Goal: Task Accomplishment & Management: Complete application form

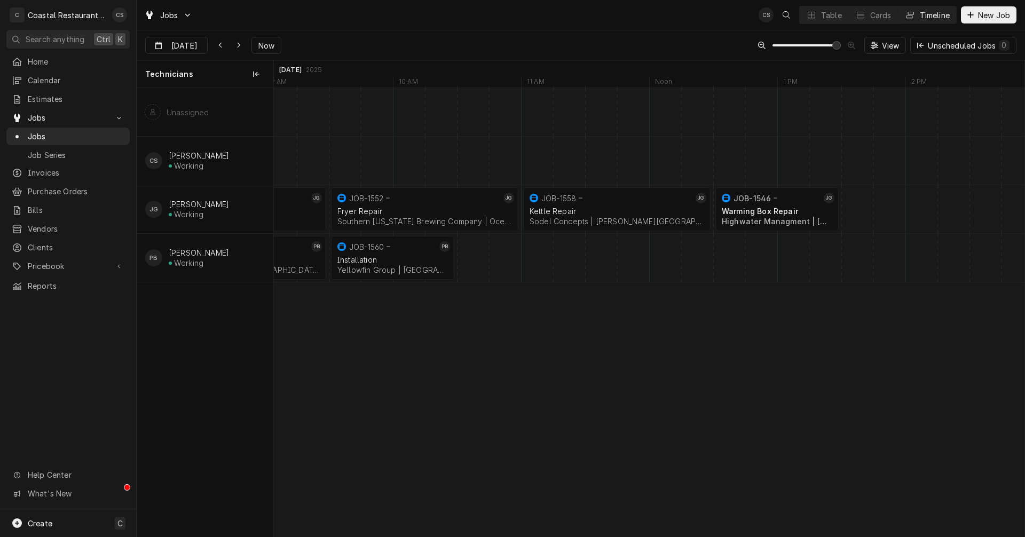
scroll to position [0, 15063]
click at [238, 44] on icon "Dynamic Content Wrapper" at bounding box center [238, 45] width 5 height 7
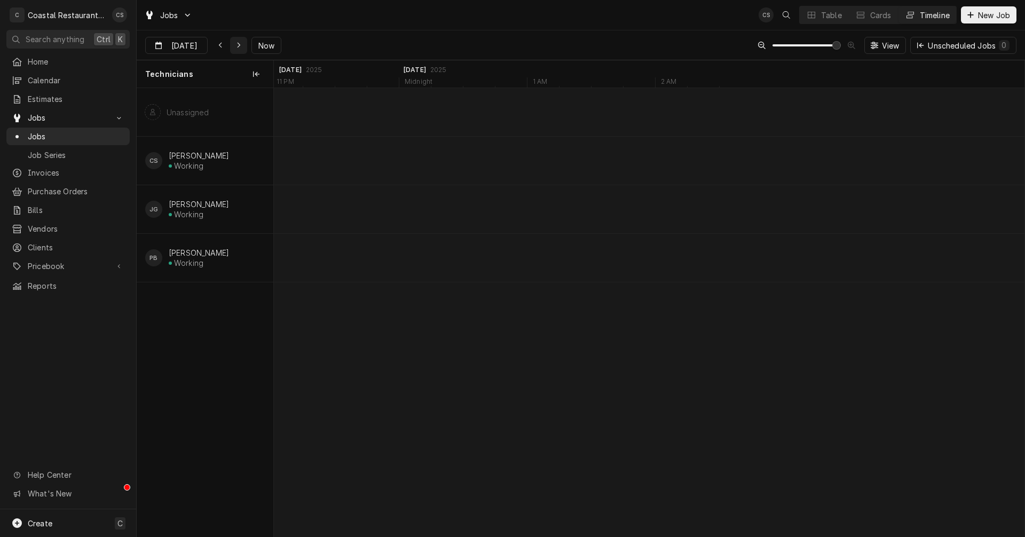
scroll to position [0, 17513]
click at [223, 46] on div "Dynamic Content Wrapper" at bounding box center [220, 45] width 11 height 11
click at [241, 44] on div "Dynamic Content Wrapper" at bounding box center [238, 45] width 11 height 11
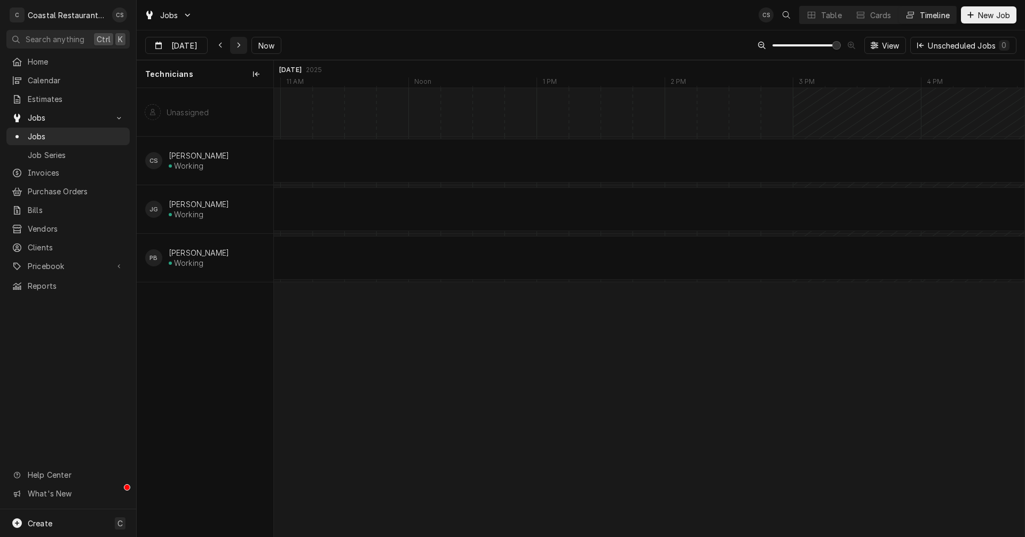
click at [237, 45] on icon "Dynamic Content Wrapper" at bounding box center [238, 45] width 5 height 7
type input "Aug 21"
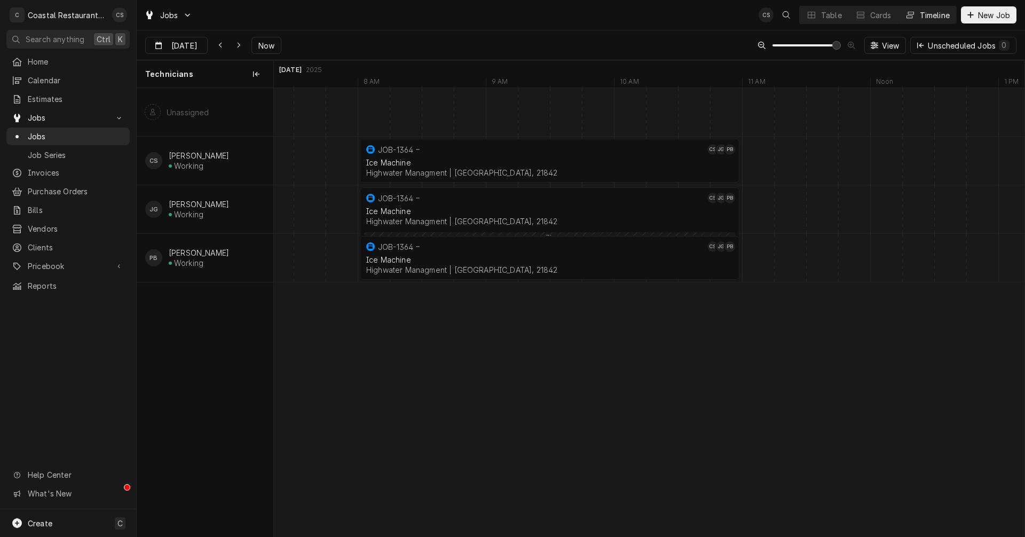
click at [737, 210] on div "8:00 AM 11:00 AM JOB-1364 CS JG PB Ice Machine Highwater Managment | Ocean City…" at bounding box center [649, 312] width 751 height 448
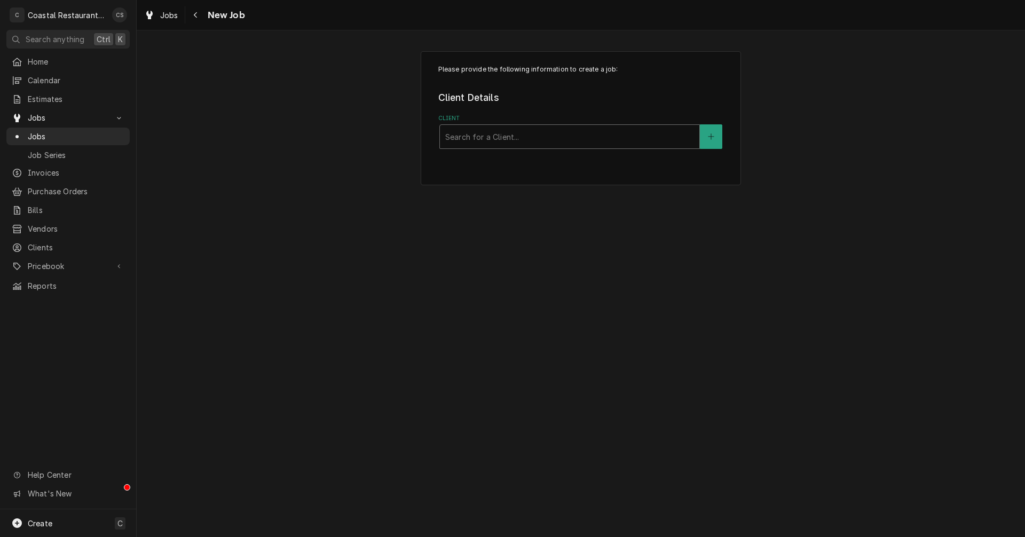
click at [523, 138] on div "Client" at bounding box center [569, 136] width 249 height 19
type input "Thompson"
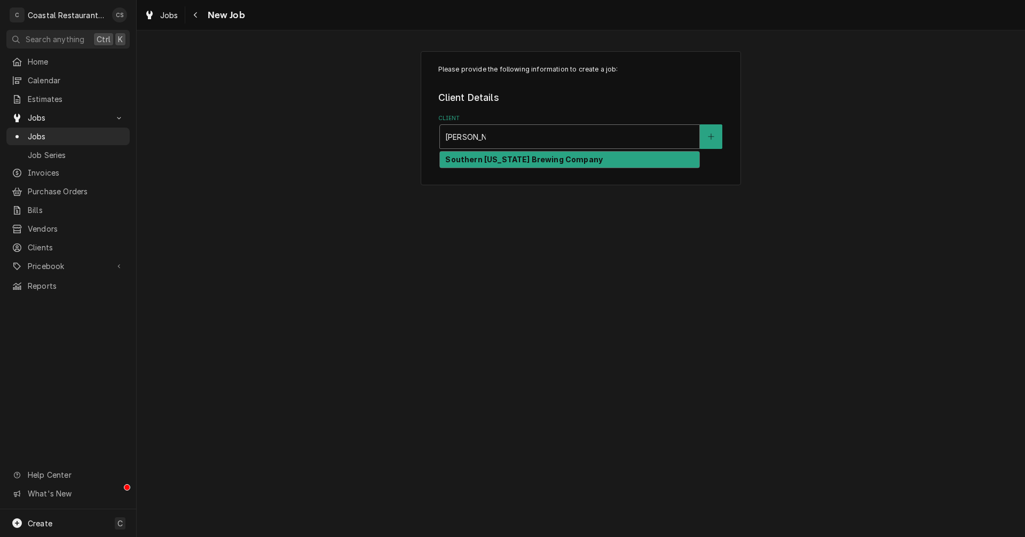
click at [508, 158] on strong "Southern Delaware Brewing Company" at bounding box center [523, 159] width 157 height 9
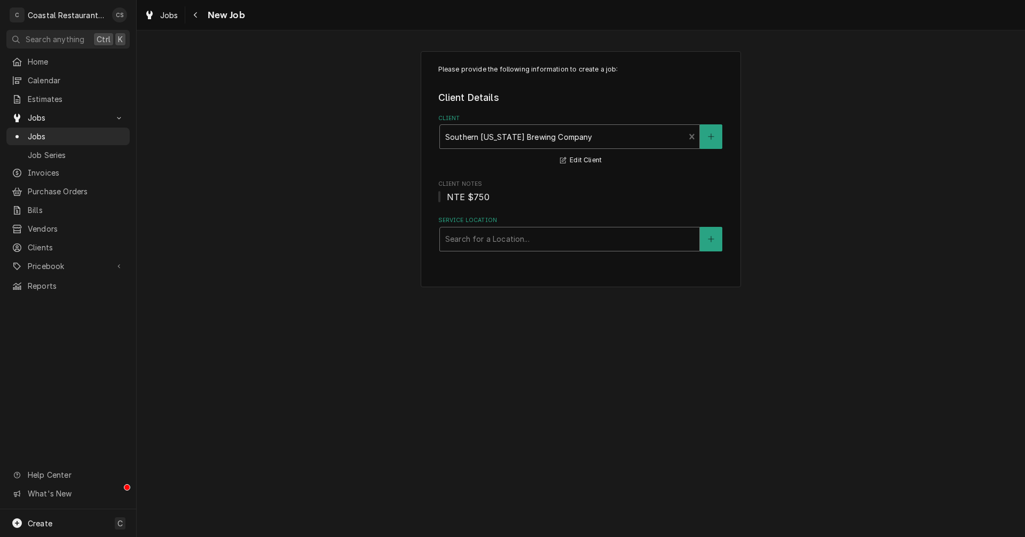
click at [498, 249] on div "Search for a Location..." at bounding box center [569, 238] width 259 height 23
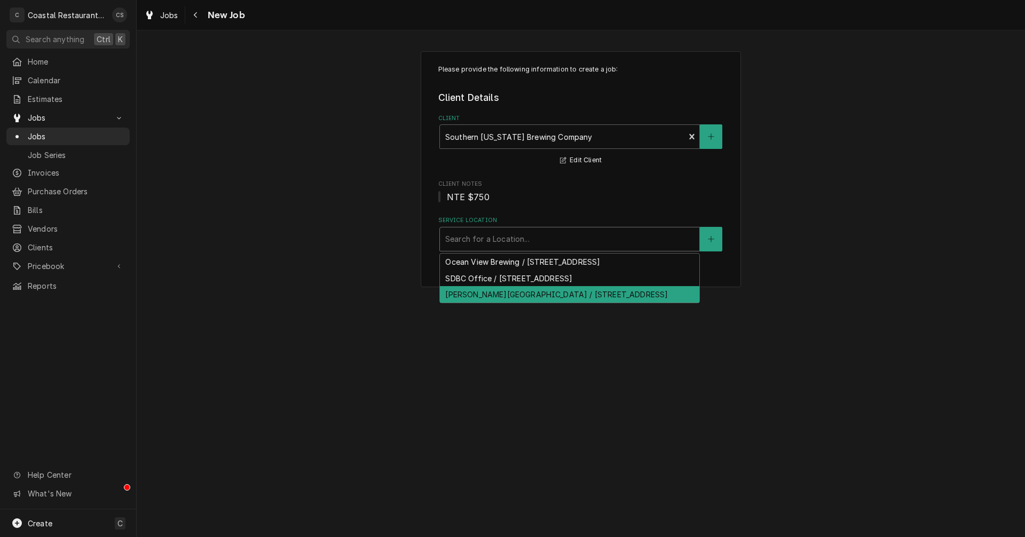
click at [487, 295] on div "Thompson Island / 30133 Veterans Way, Rehoboth Beach, DE 19971" at bounding box center [569, 294] width 259 height 17
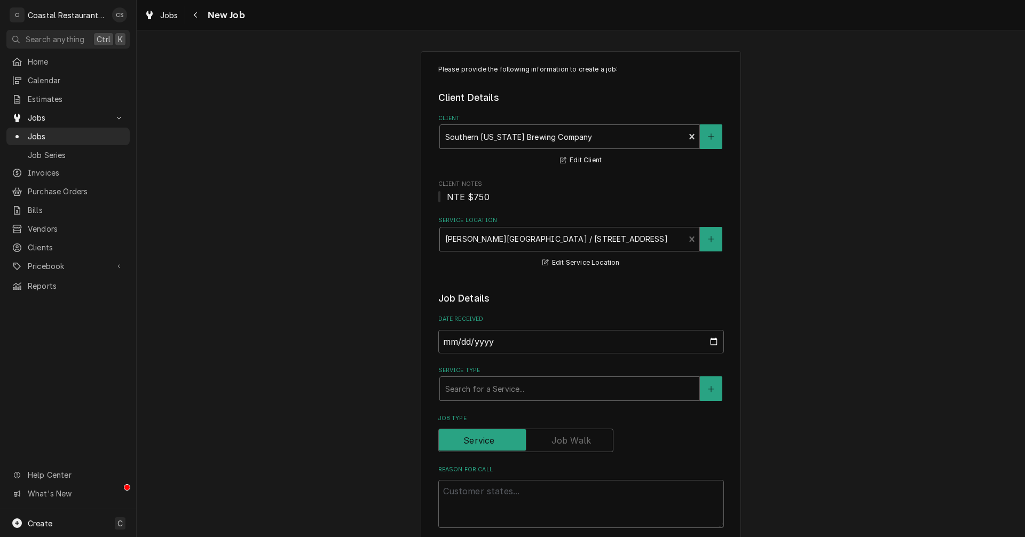
scroll to position [160, 0]
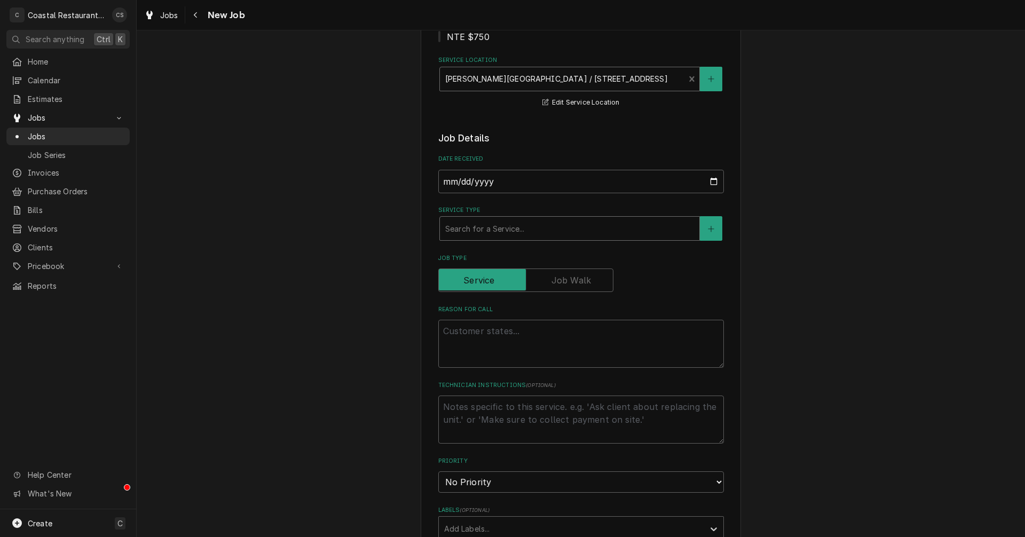
click at [471, 226] on div "Service Type" at bounding box center [569, 228] width 249 height 19
click at [489, 228] on div "Service Type" at bounding box center [569, 228] width 249 height 19
click at [485, 230] on div "Service Type" at bounding box center [569, 228] width 249 height 19
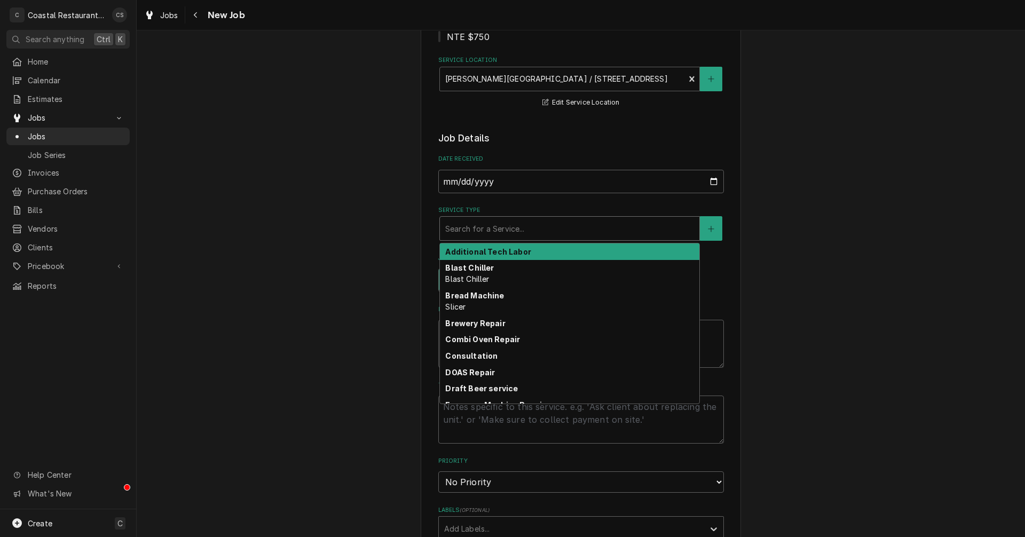
type textarea "x"
type input "f"
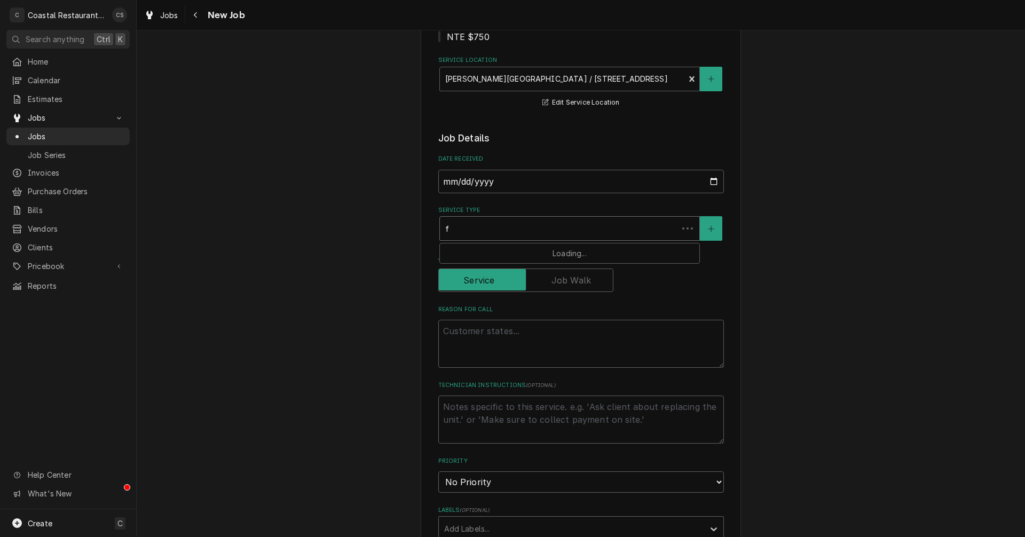
type textarea "x"
type input "fr"
type textarea "x"
type input "fry"
type textarea "x"
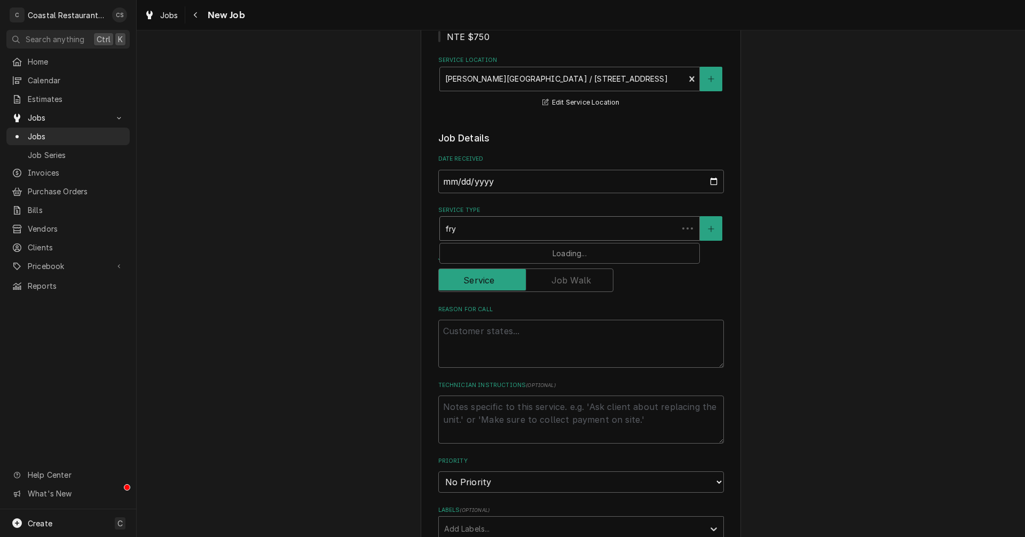
type input "frye"
type textarea "x"
type input "fryer"
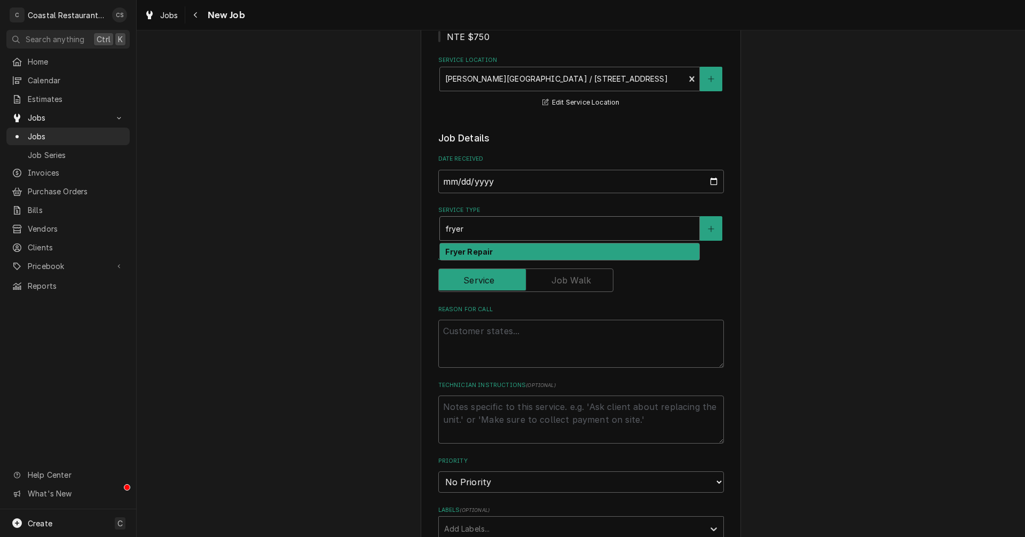
click at [470, 252] on strong "Fryer Repair" at bounding box center [469, 251] width 48 height 9
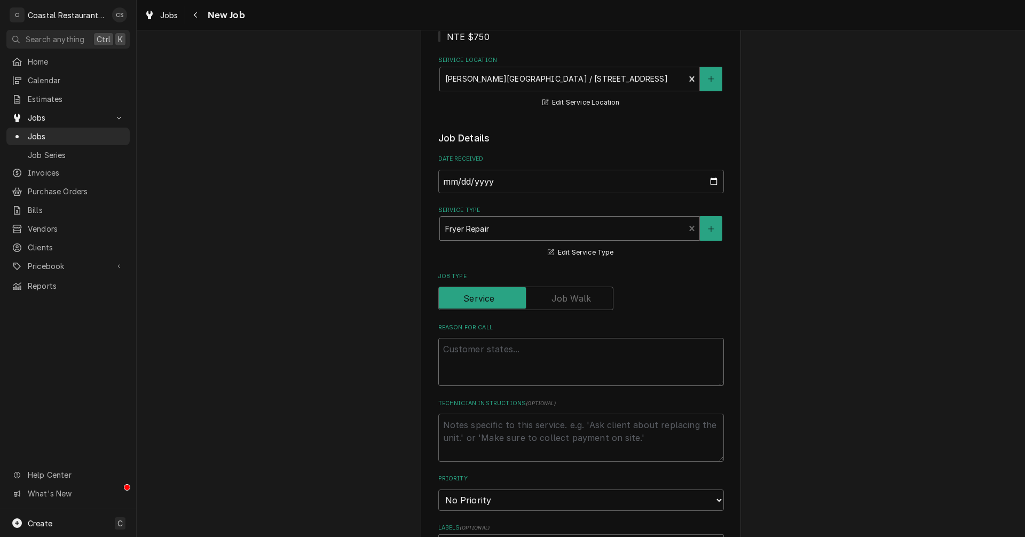
click at [470, 354] on textarea "Reason For Call" at bounding box center [581, 362] width 286 height 48
click at [469, 350] on textarea "Reason For Call" at bounding box center [581, 362] width 286 height 48
paste textarea "Work Order ID: 14065"
type textarea "x"
type textarea "Work Order ID: 14065"
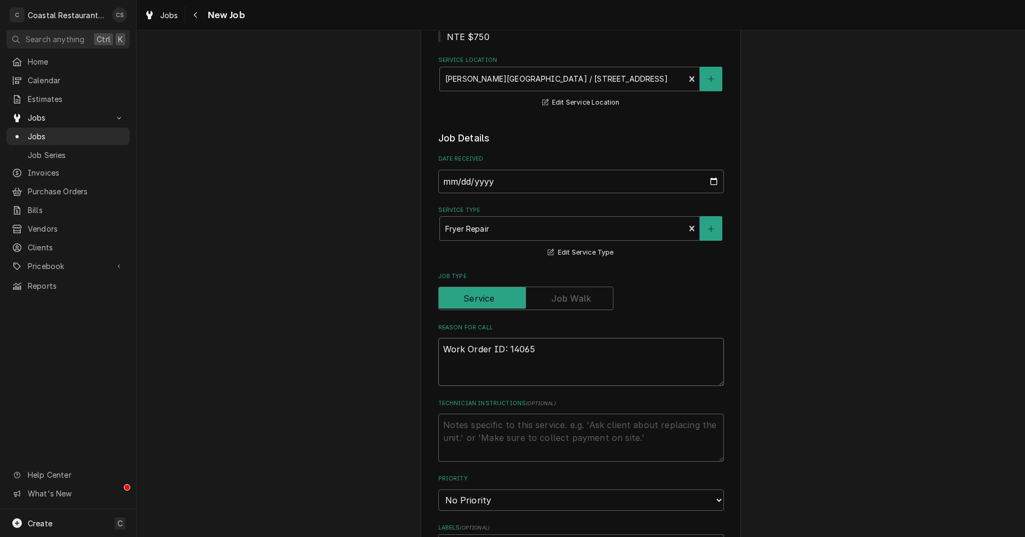
type textarea "x"
type textarea "Work Order ID: 14065"
type textarea "x"
type textarea "Work Order ID: 14065"
click at [560, 352] on textarea "Work Order ID: 14065" at bounding box center [581, 362] width 286 height 48
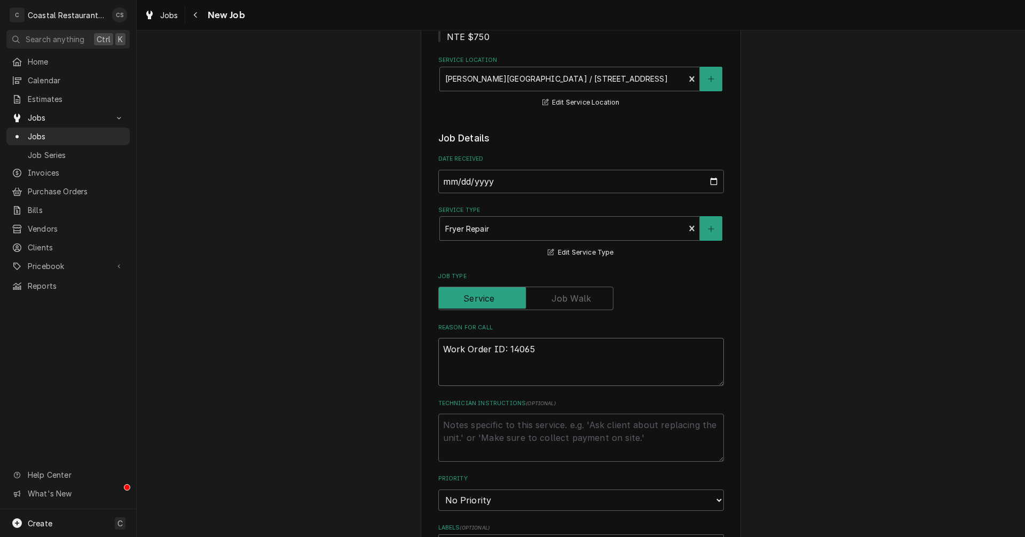
type textarea "x"
type textarea "Work Order ID: 14065 H"
type textarea "x"
type textarea "Work Order ID: 14065 He"
type textarea "x"
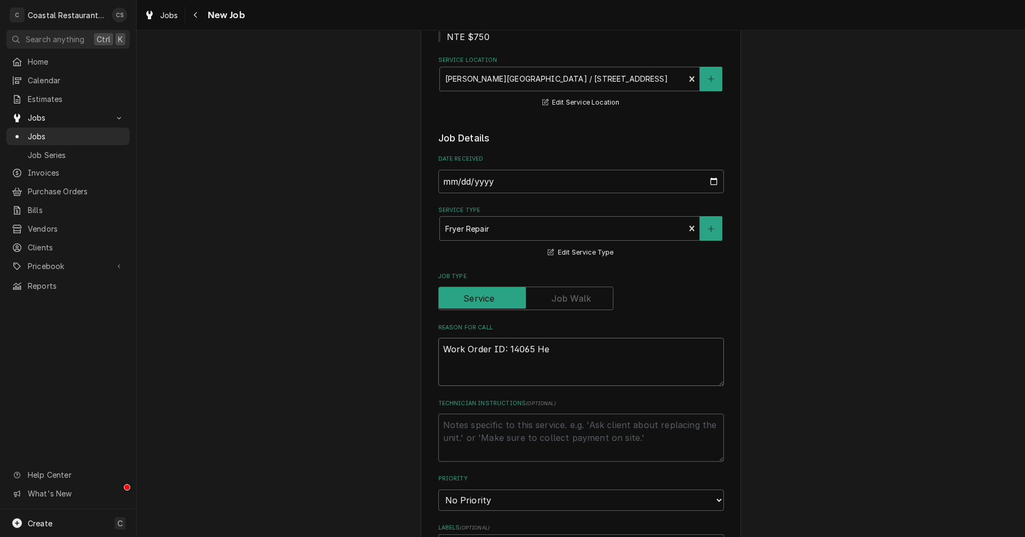
type textarea "Work Order ID: 14065 Hen"
type textarea "x"
type textarea "Work Order ID: 14065 Henn"
type textarea "x"
type textarea "Work Order ID: 14065 Henny"
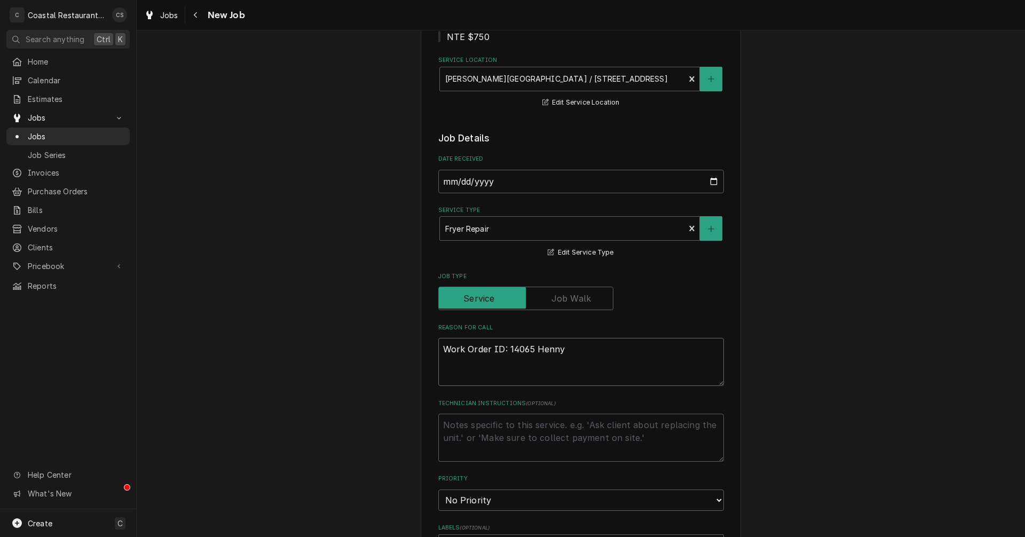
type textarea "x"
type textarea "Work Order ID: 14065 Henny"
type textarea "x"
type textarea "Work Order ID: 14065 Henny P"
type textarea "x"
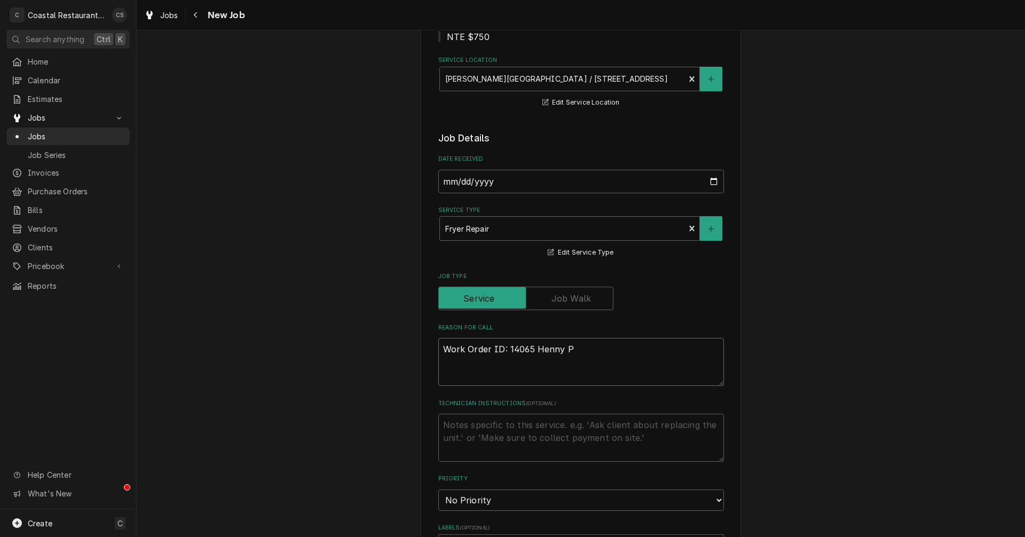
type textarea "Work Order ID: 14065 Henny Pe"
type textarea "x"
type textarea "Work Order ID: 14065 Henny Pen"
type textarea "x"
type textarea "Work Order ID: 14065 Henny Penn"
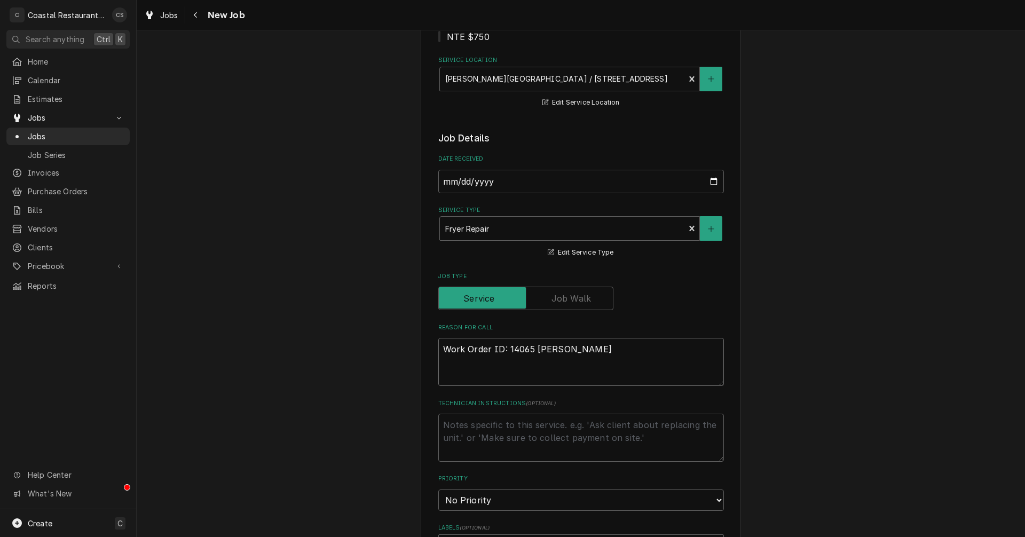
type textarea "x"
type textarea "Work Order ID: 14065 Henny Penny"
type textarea "x"
type textarea "Work Order ID: 14065 Henny Penny"
click at [594, 351] on textarea "Work Order ID: 14065 Henny Penny" at bounding box center [581, 362] width 286 height 48
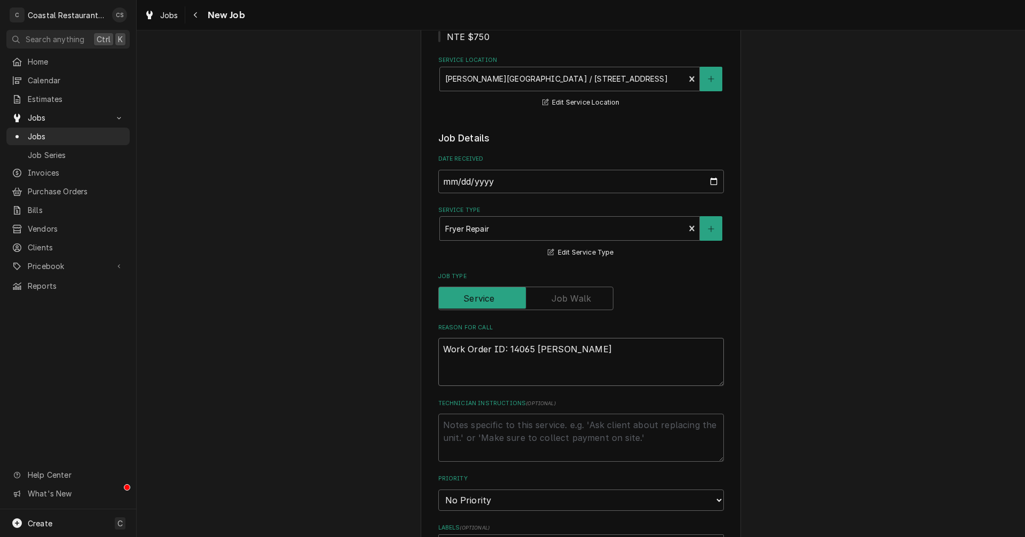
paste textarea "burner manifold is clogged. is not sustaining temp"
type textarea "x"
type textarea "Work Order ID: 14065 Henny Penny burner manifold is clogged. is not sustaining …"
type textarea "x"
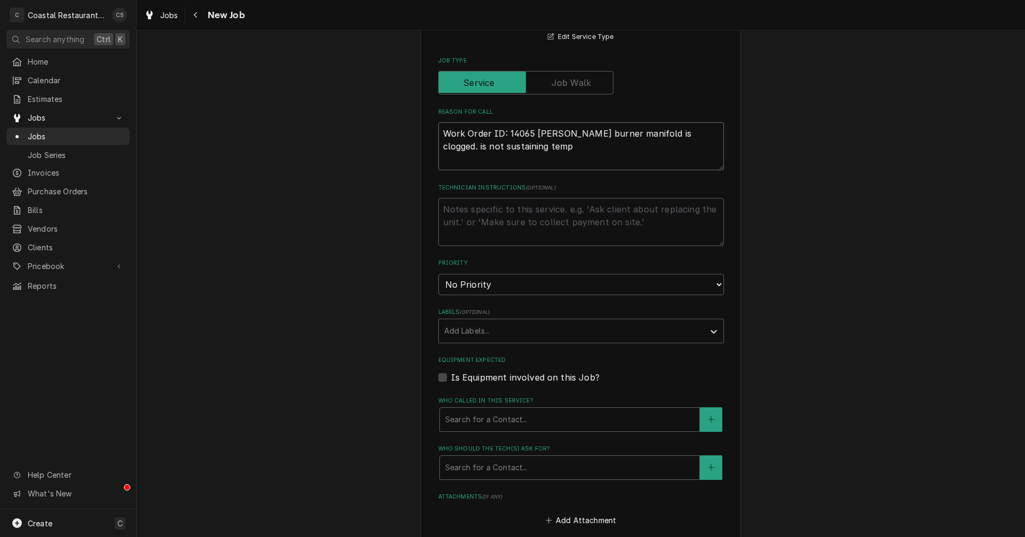
scroll to position [427, 0]
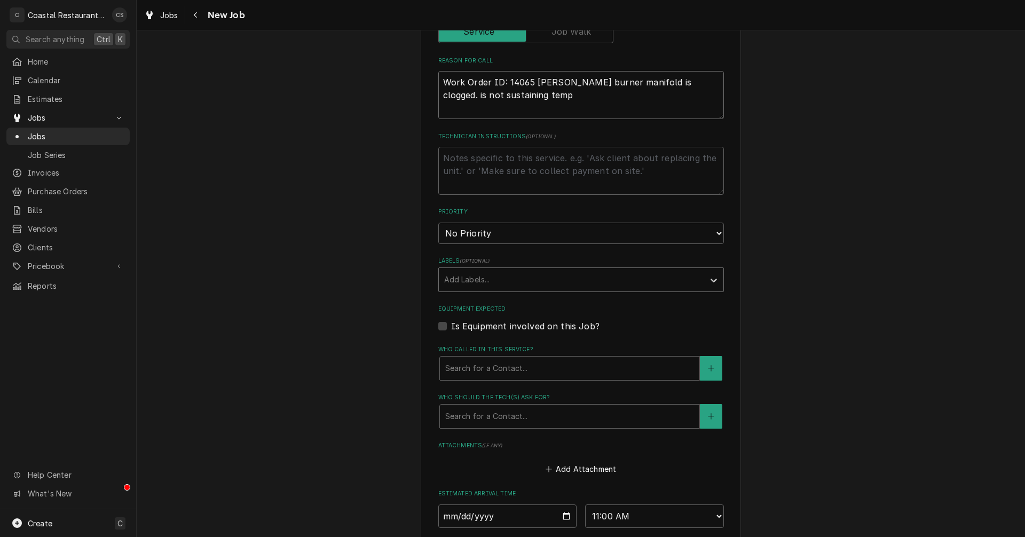
type textarea "Work Order ID: 14065 Henny Penny burner manifold is clogged. is not sustaining …"
click at [470, 282] on div "Labels" at bounding box center [571, 279] width 255 height 19
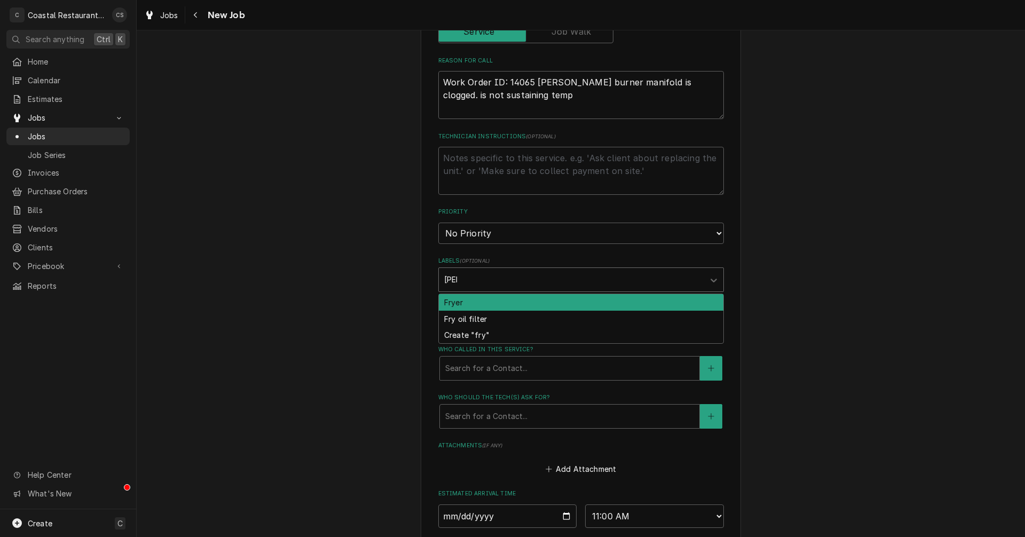
type input "fryer"
click at [472, 300] on div "Fryer" at bounding box center [581, 302] width 285 height 17
type textarea "x"
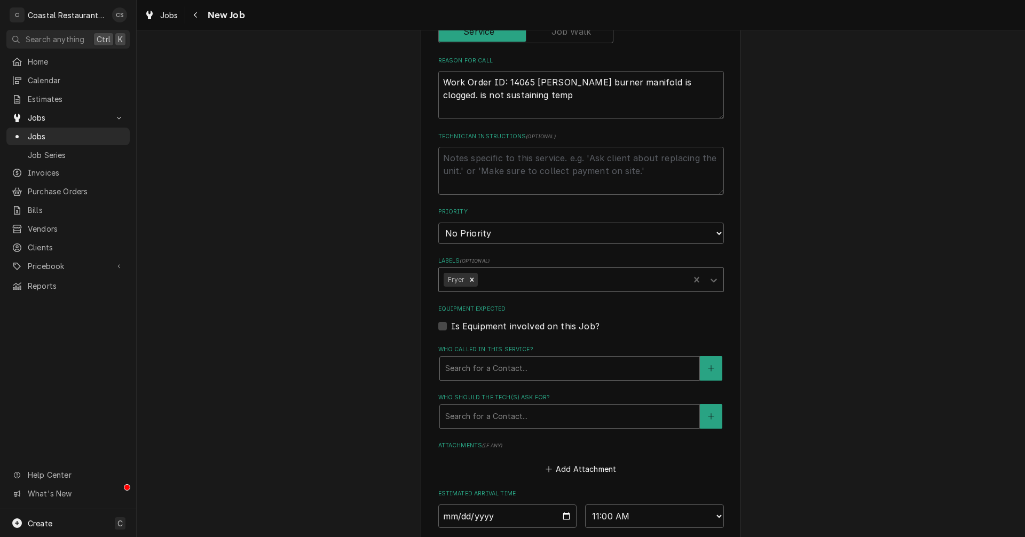
click at [485, 367] on div "Who called in this service?" at bounding box center [569, 368] width 249 height 19
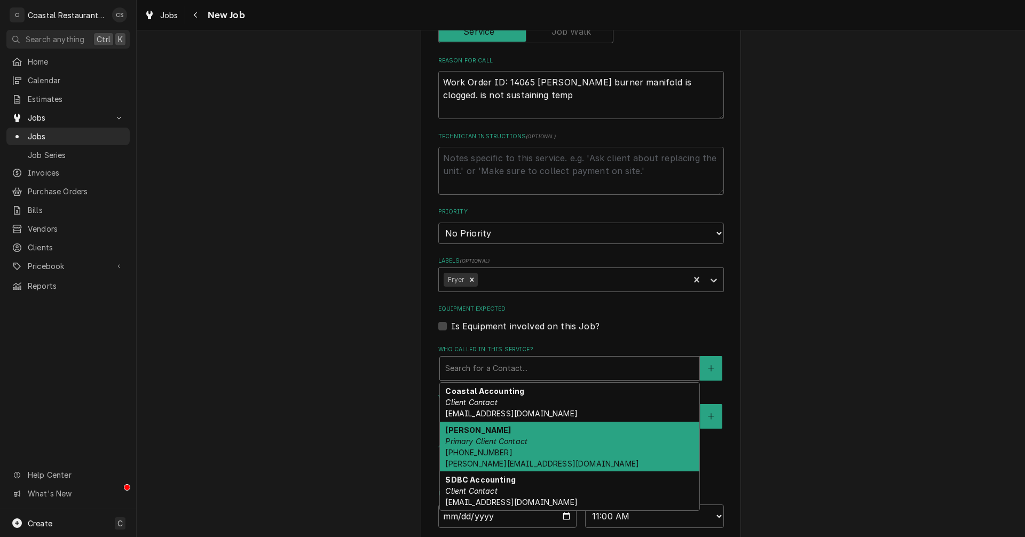
click at [477, 437] on em "Primary Client Contact" at bounding box center [486, 441] width 82 height 9
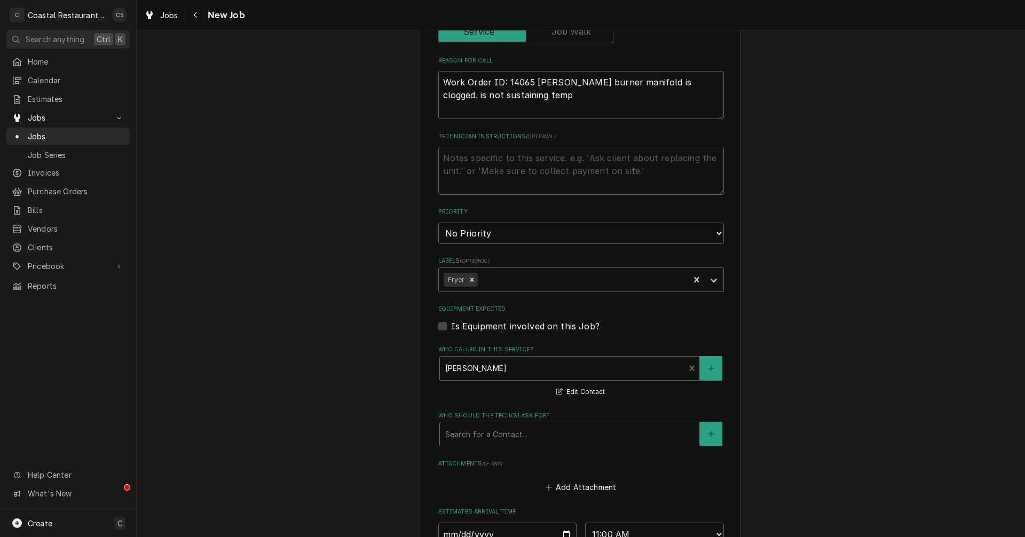
click at [481, 439] on div "Who should the tech(s) ask for?" at bounding box center [569, 433] width 249 height 19
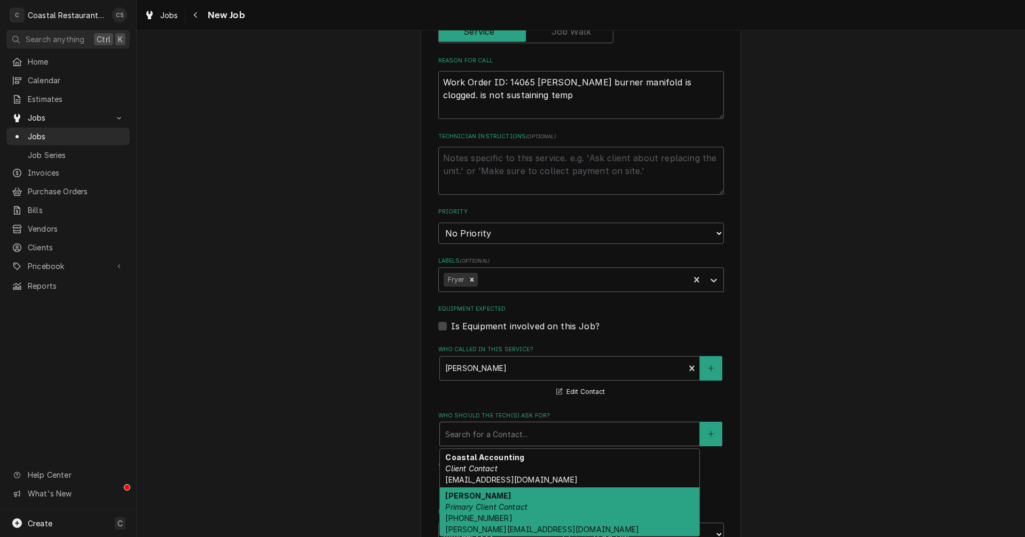
click at [483, 508] on em "Primary Client Contact" at bounding box center [486, 506] width 82 height 9
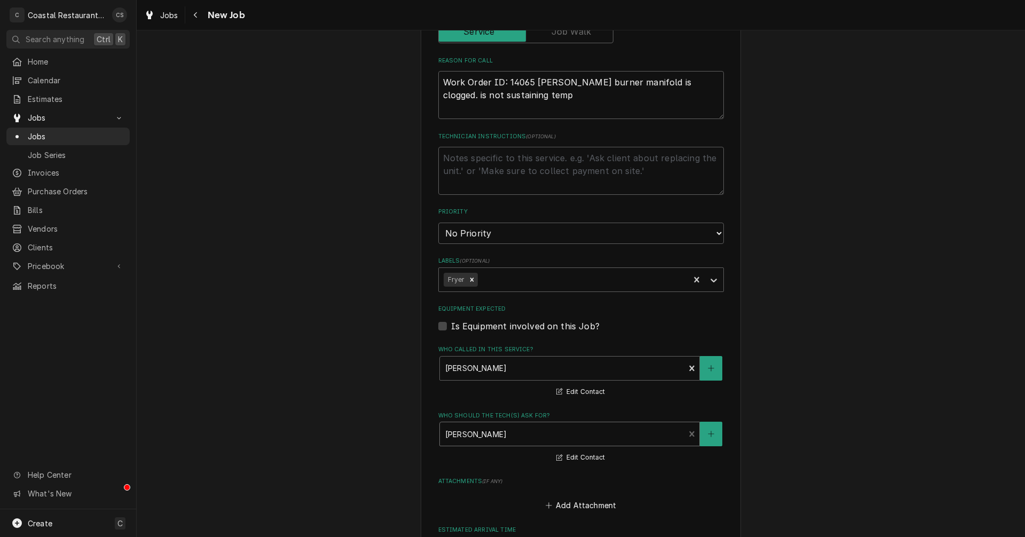
scroll to position [641, 0]
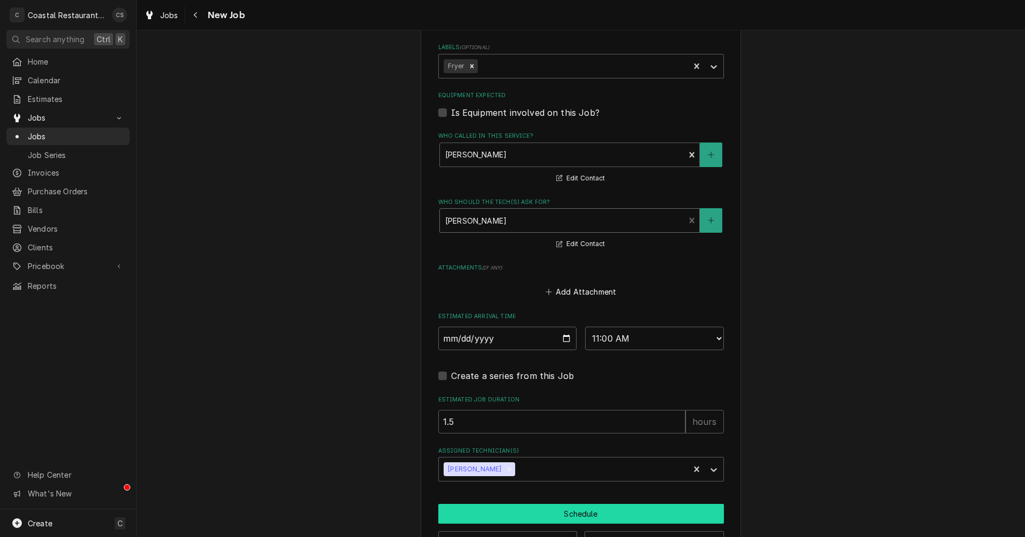
click at [547, 512] on button "Schedule" at bounding box center [581, 514] width 286 height 20
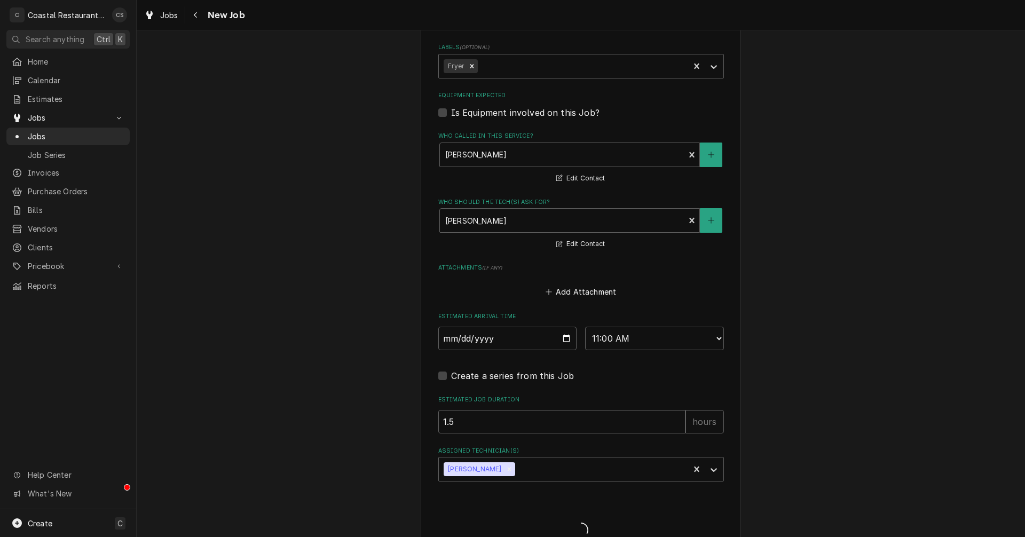
type textarea "x"
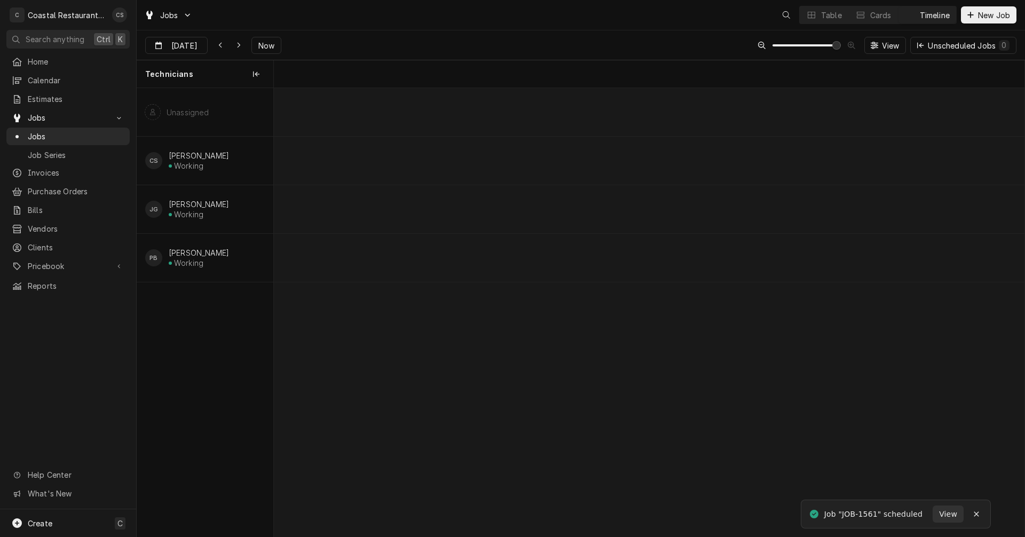
scroll to position [0, 14874]
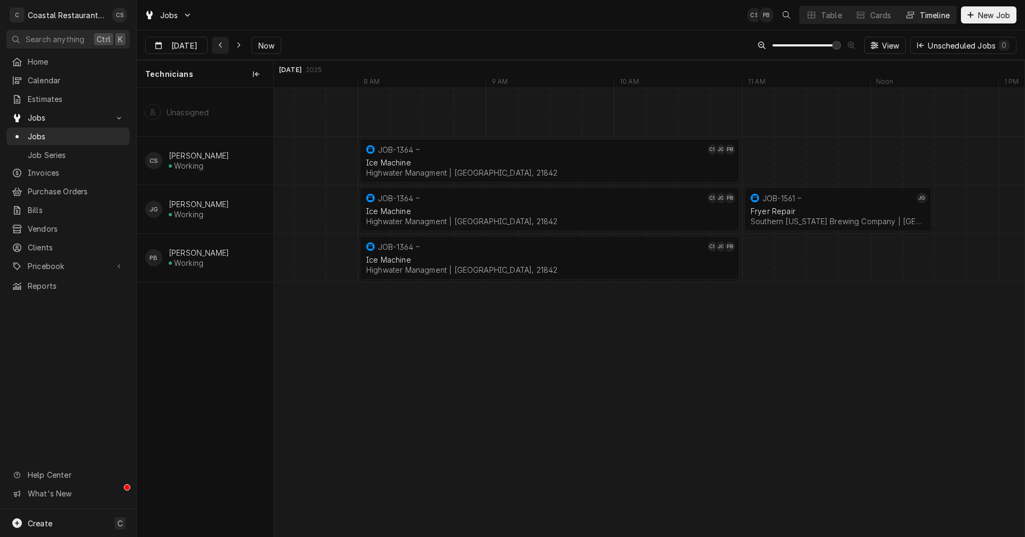
click at [221, 46] on icon "Dynamic Content Wrapper" at bounding box center [220, 45] width 5 height 7
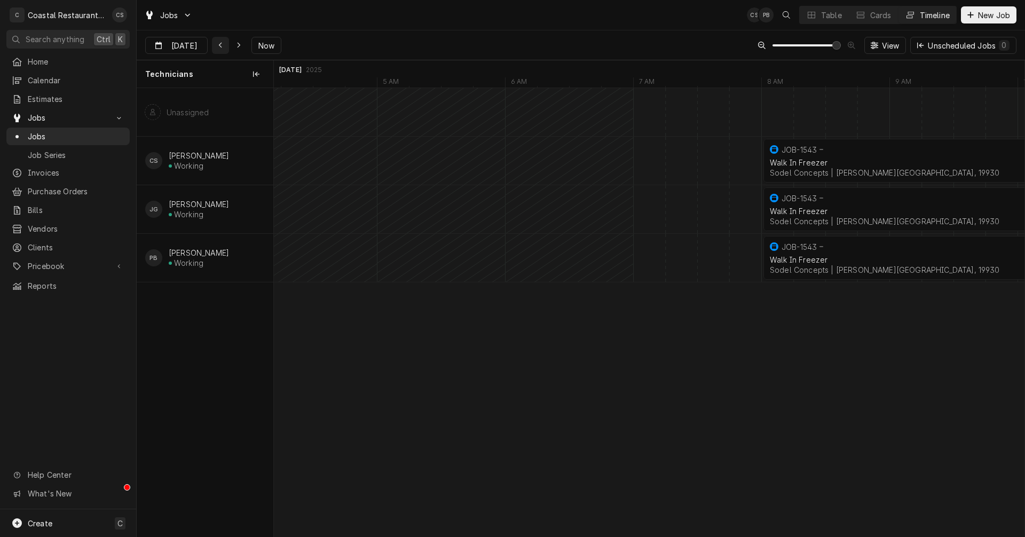
click at [221, 46] on icon "Dynamic Content Wrapper" at bounding box center [220, 45] width 5 height 7
type input "[DATE]"
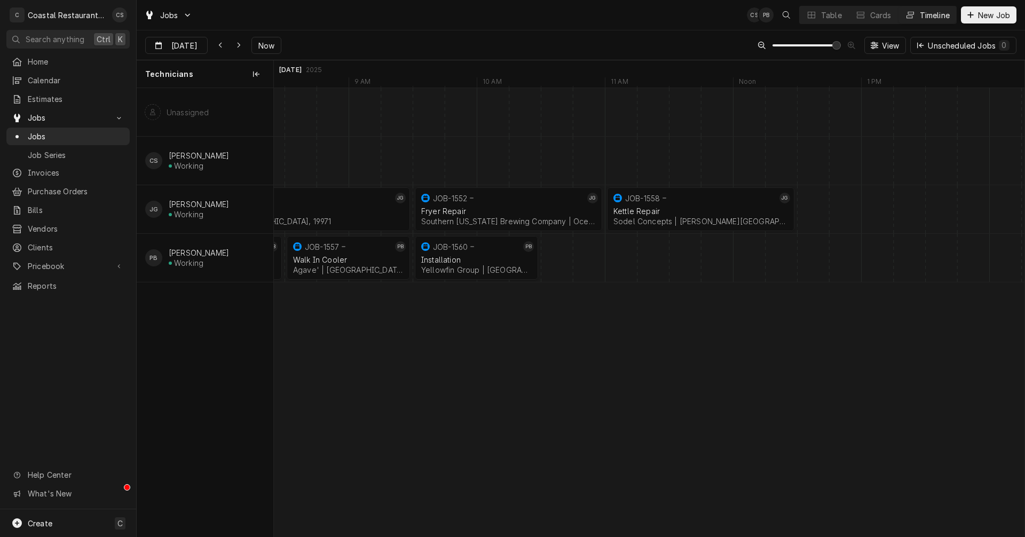
scroll to position [0, 8883]
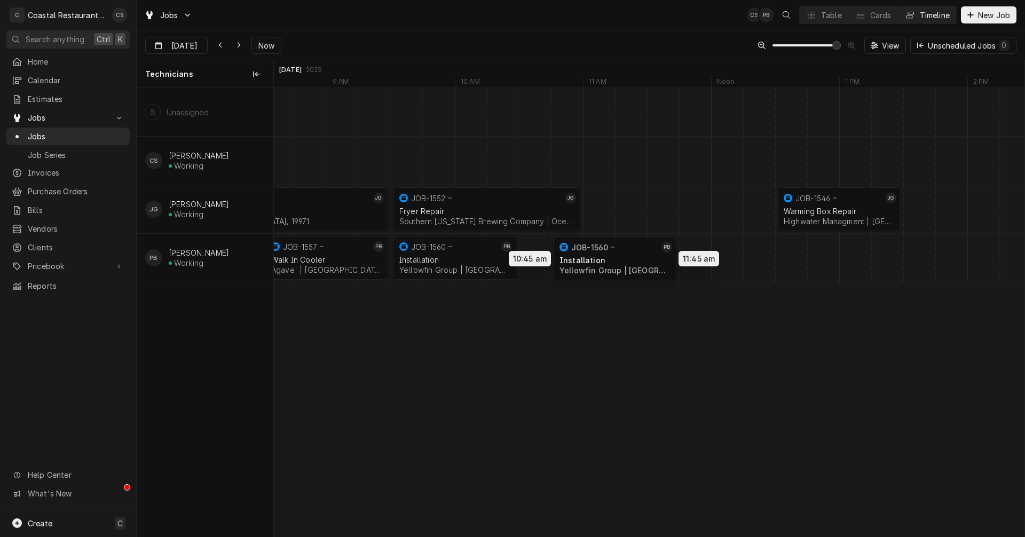
drag, startPoint x: 447, startPoint y: 255, endPoint x: 617, endPoint y: 255, distance: 169.8
click at [617, 255] on div "7:30 AM 9:30 AM JOB-1499 JG Kettle Repair Sodel Concepts | Rehoboth Beach, 1997…" at bounding box center [649, 312] width 751 height 448
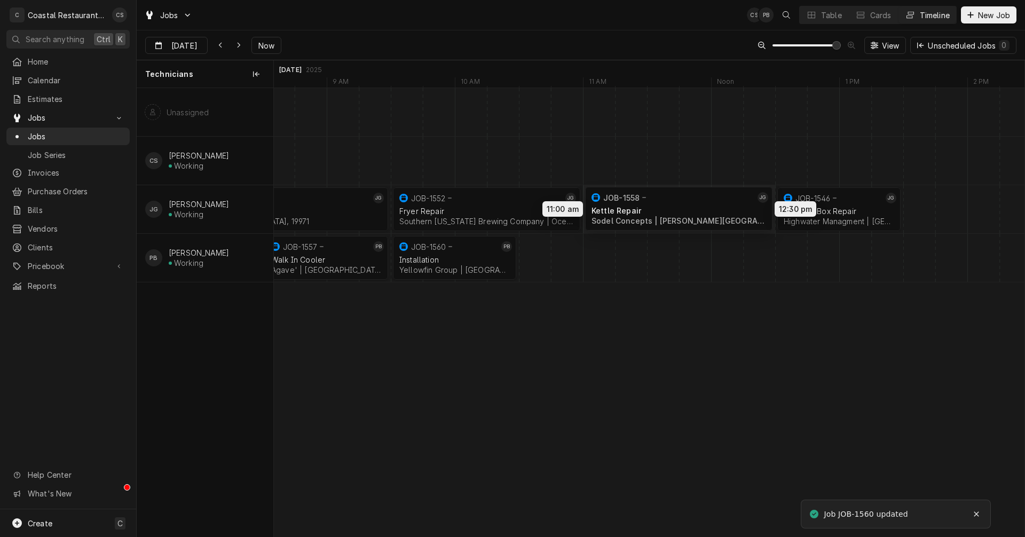
drag, startPoint x: 643, startPoint y: 258, endPoint x: 689, endPoint y: 209, distance: 66.9
click at [689, 209] on div "7:30 AM 9:30 AM JOB-1499 JG Kettle Repair Sodel Concepts | Rehoboth Beach, 1997…" at bounding box center [649, 312] width 751 height 448
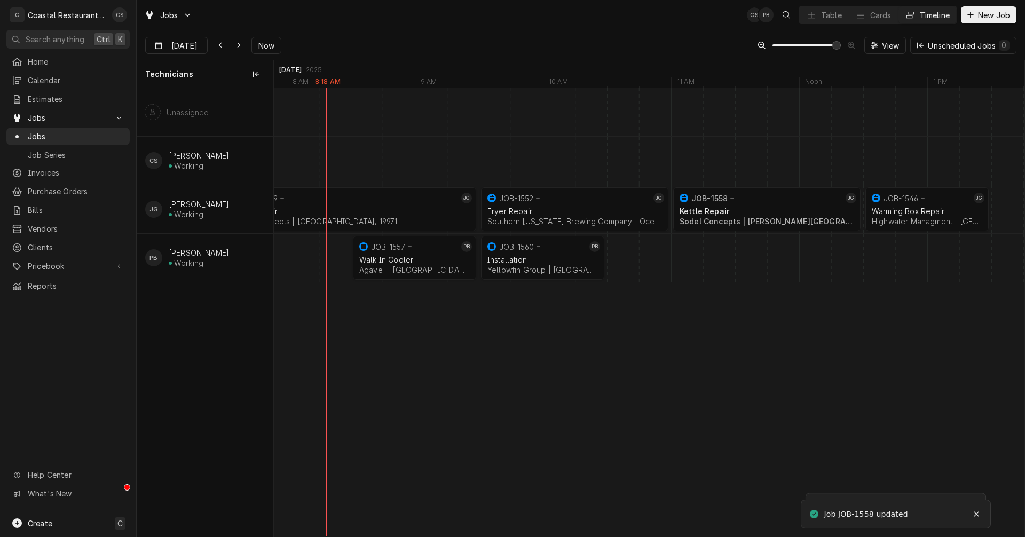
scroll to position [0, 0]
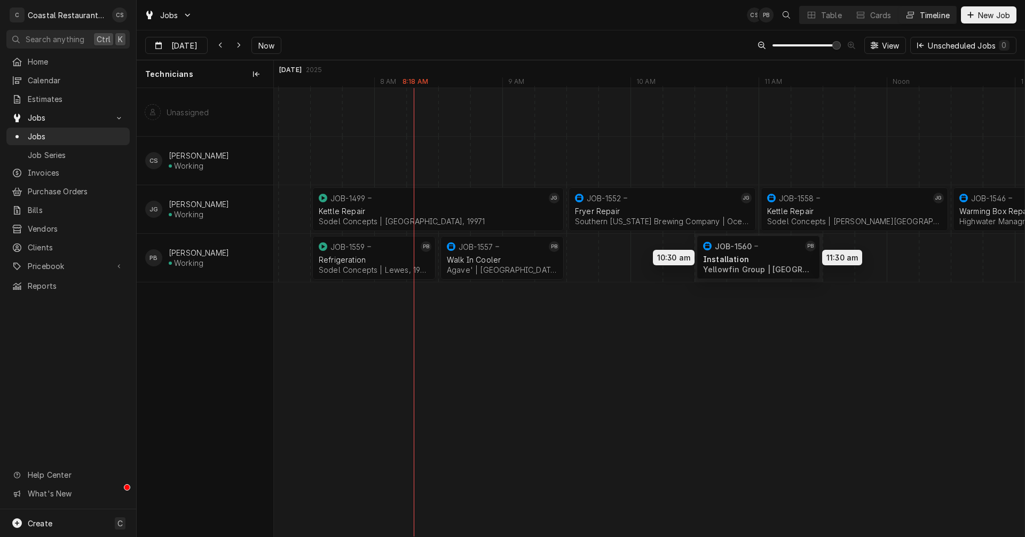
drag, startPoint x: 606, startPoint y: 253, endPoint x: 730, endPoint y: 252, distance: 123.8
click at [730, 252] on div "12:30 PM 1:30 PM JOB-1546 JG Warming Box Repair Highwater Managment | Ocean Cit…" at bounding box center [649, 312] width 751 height 448
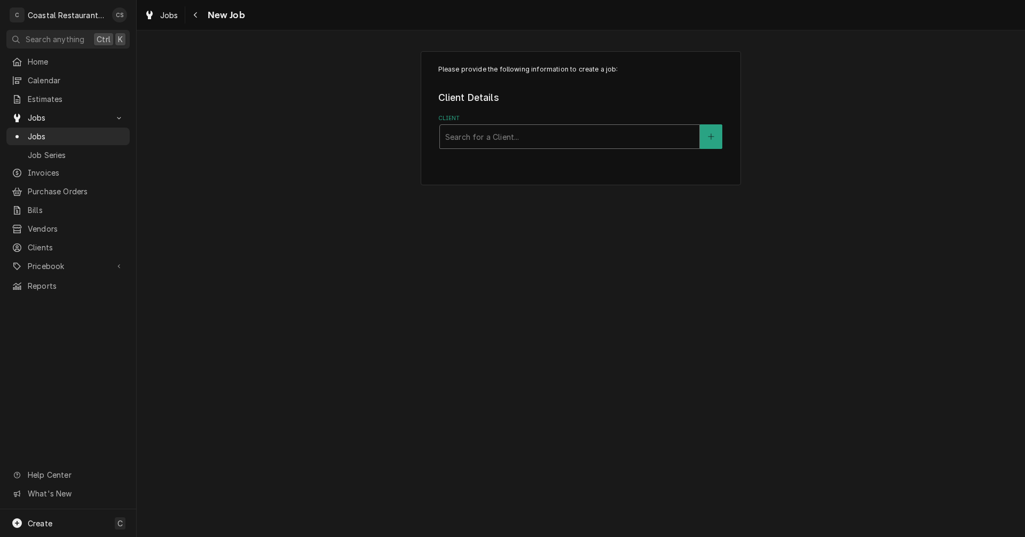
click at [465, 130] on div "Client" at bounding box center [569, 136] width 249 height 19
type input "Crust"
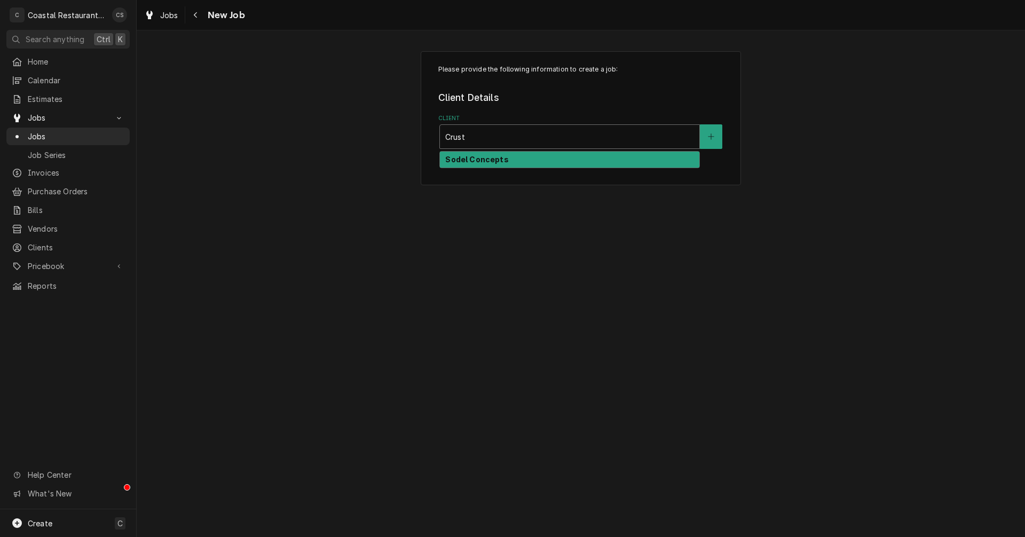
click at [481, 160] on strong "Sodel Concepts" at bounding box center [476, 159] width 63 height 9
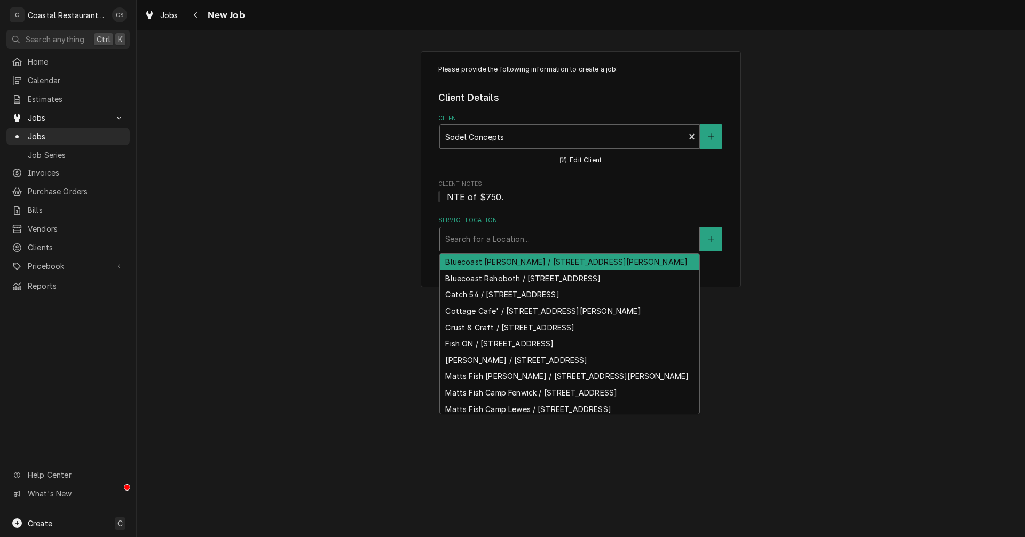
click at [485, 242] on div "Service Location" at bounding box center [569, 239] width 249 height 19
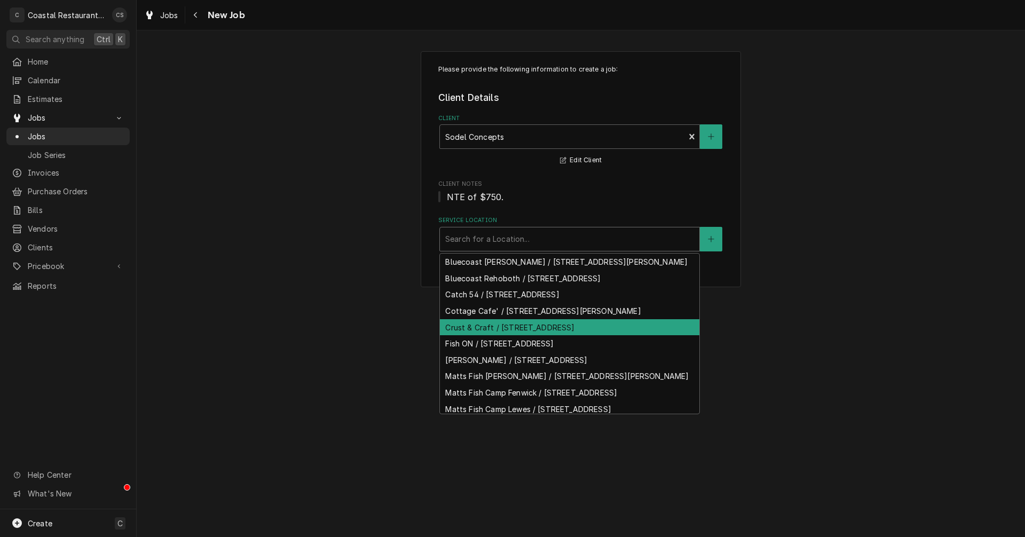
click at [477, 336] on div "Crust & Craft / 18701 Coastal Hwy, Rehoboth Beach, DE 19971" at bounding box center [569, 327] width 259 height 17
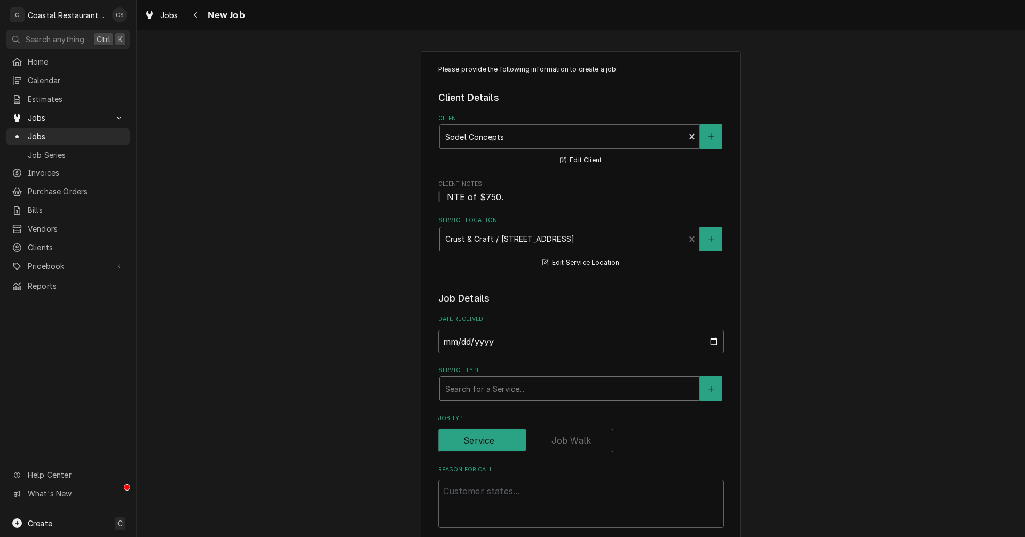
click at [463, 392] on div "Service Type" at bounding box center [569, 388] width 249 height 19
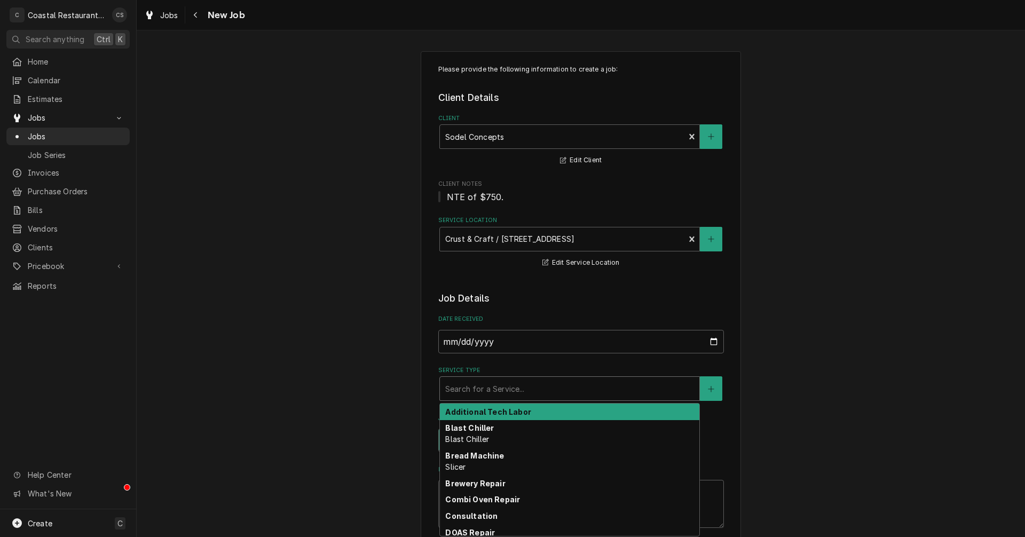
type textarea "x"
type input "W"
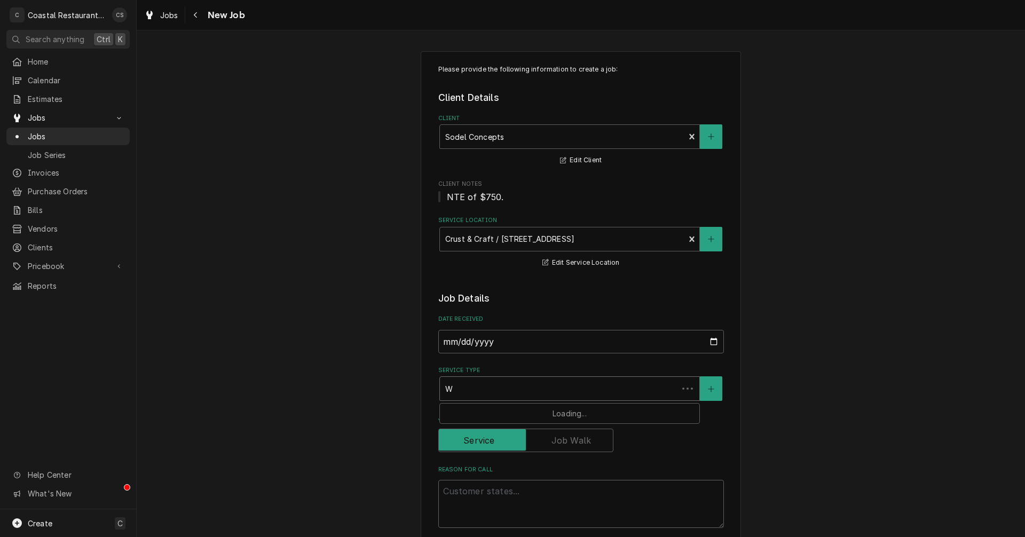
type textarea "x"
type input "Wa"
type textarea "x"
type input "Wal"
type textarea "x"
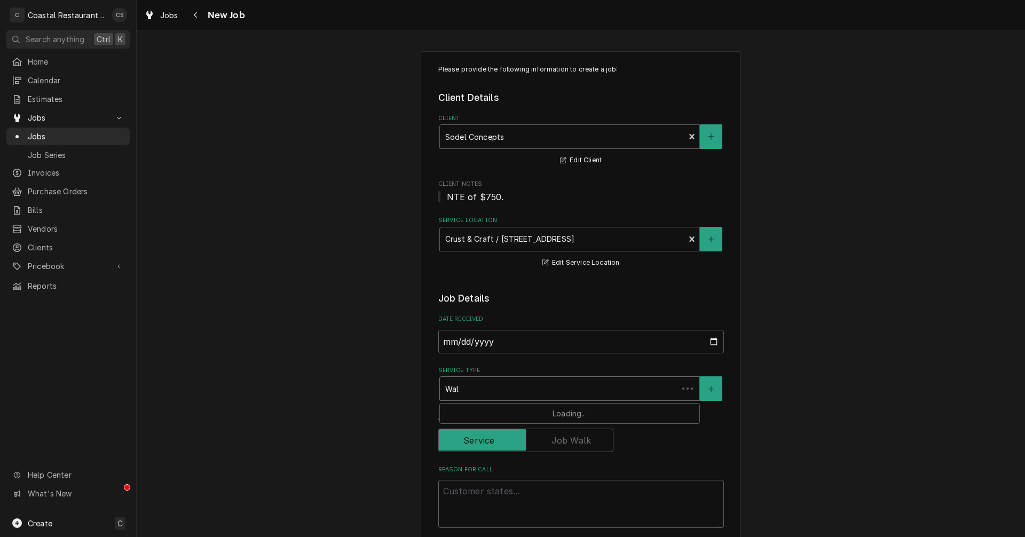
type input "Walk"
type textarea "x"
type input "Walk"
type textarea "x"
type input "Walk in"
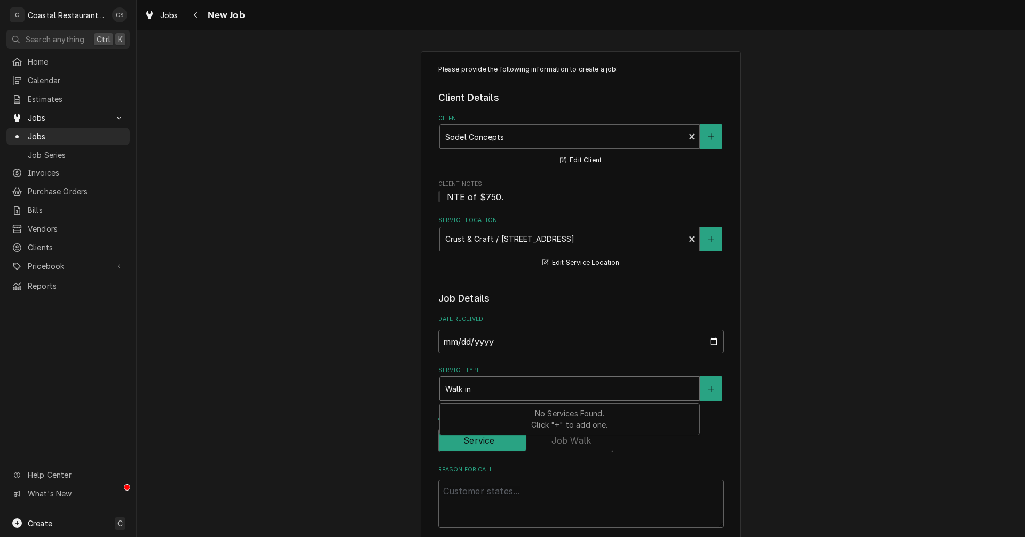
type textarea "x"
type input "Walk in"
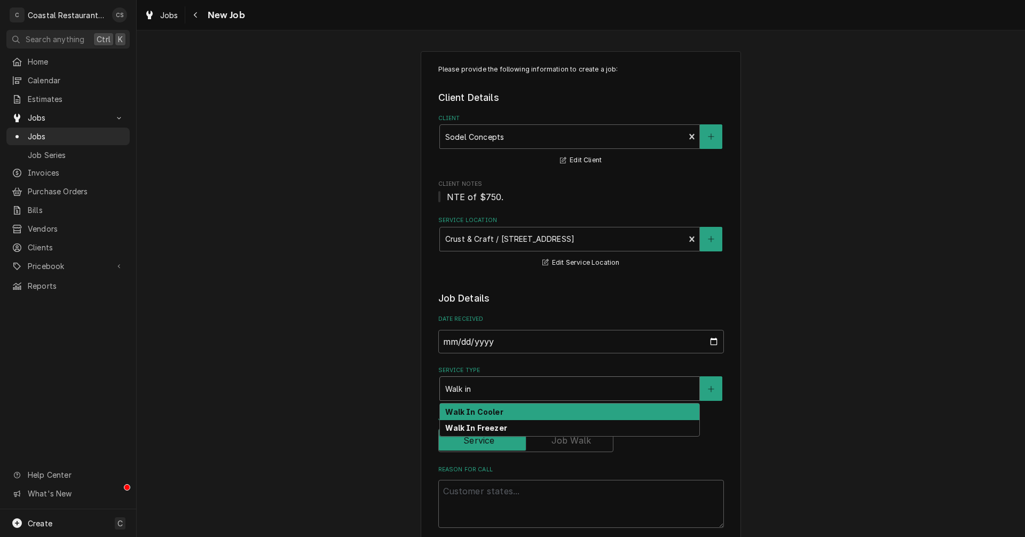
click at [468, 413] on strong "Walk In Cooler" at bounding box center [474, 411] width 58 height 9
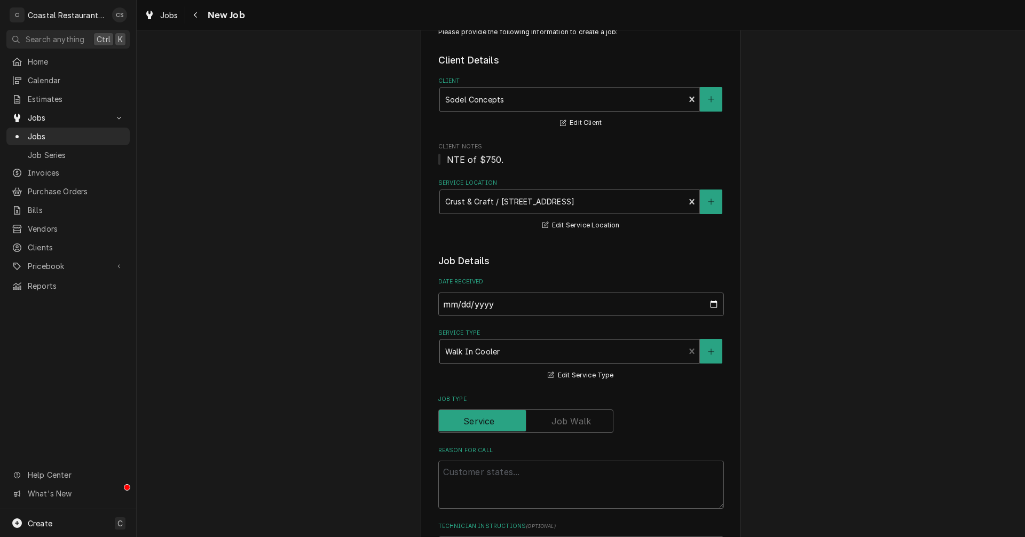
scroll to position [107, 0]
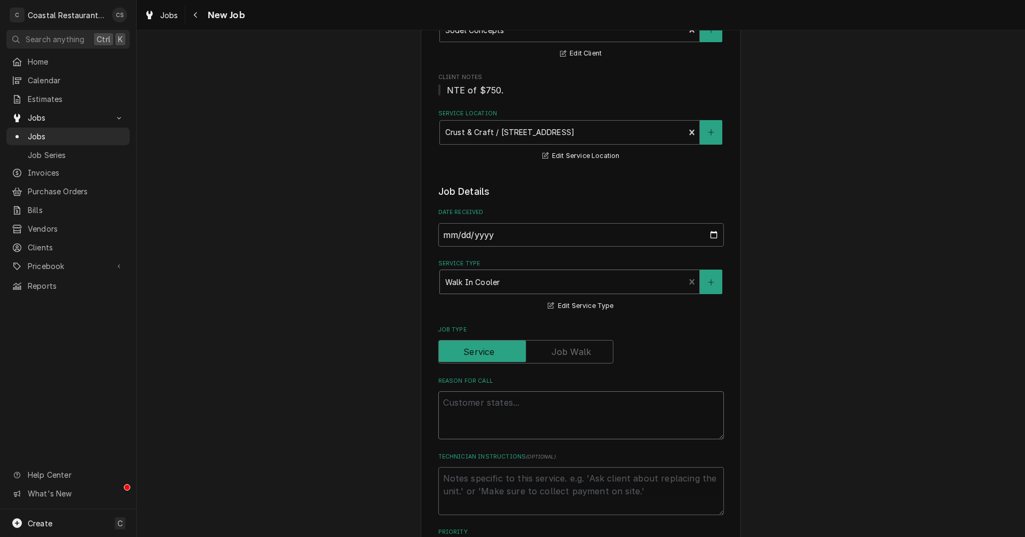
click at [463, 405] on textarea "Reason For Call" at bounding box center [581, 415] width 286 height 48
click at [491, 402] on textarea "Reason For Call" at bounding box center [581, 415] width 286 height 48
paste textarea "EMERGENCY"
type textarea "x"
type textarea "EMERGENCY"
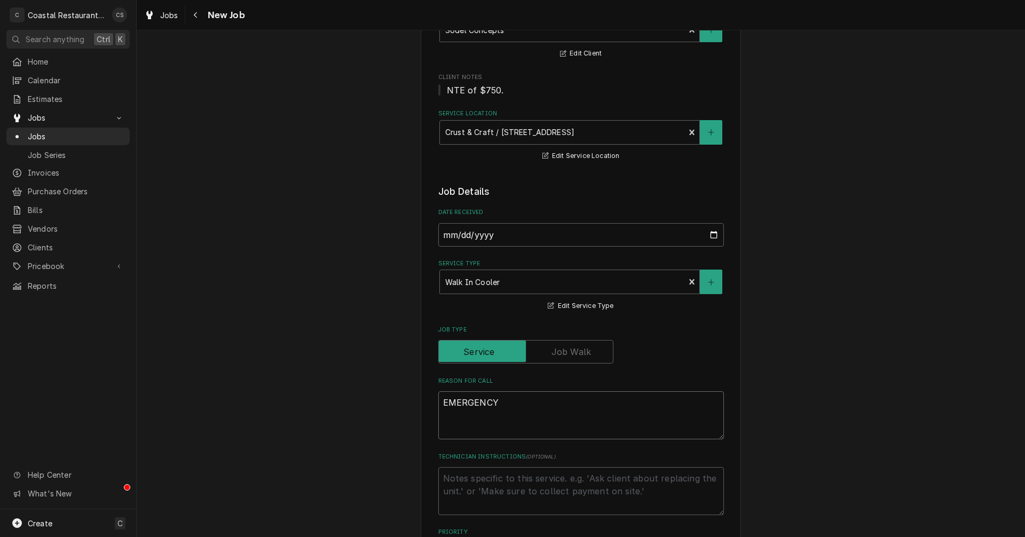
type textarea "x"
type textarea "EMERGENCY"
type textarea "x"
type textarea "EMERGENCY"
click at [512, 403] on textarea "EMERGENCY" at bounding box center [581, 415] width 286 height 48
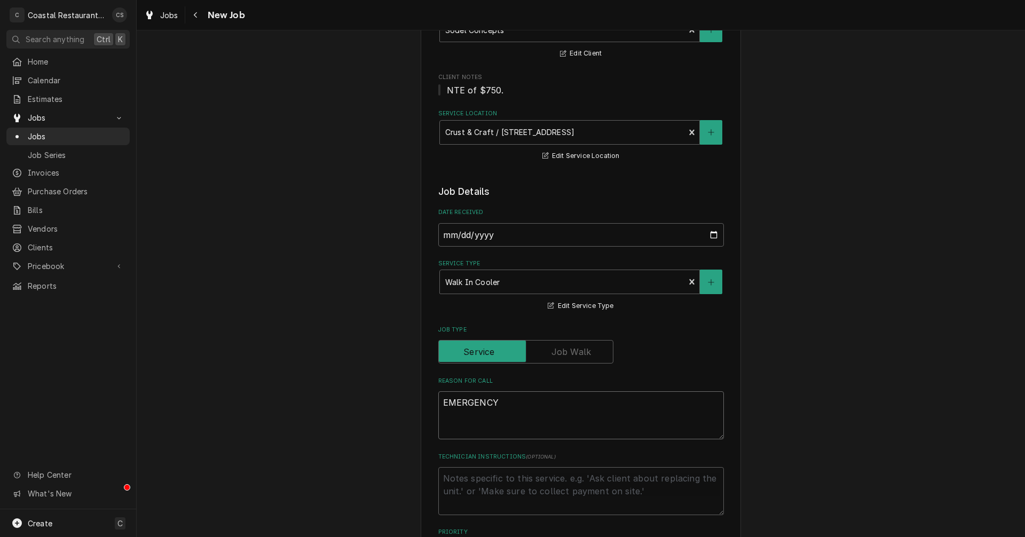
paste textarea "Work Order ID: 14064"
type textarea "x"
type textarea "EMERGENCY Work Order ID: 14064"
type textarea "x"
type textarea "EMERGENCY Work Order ID: 14064"
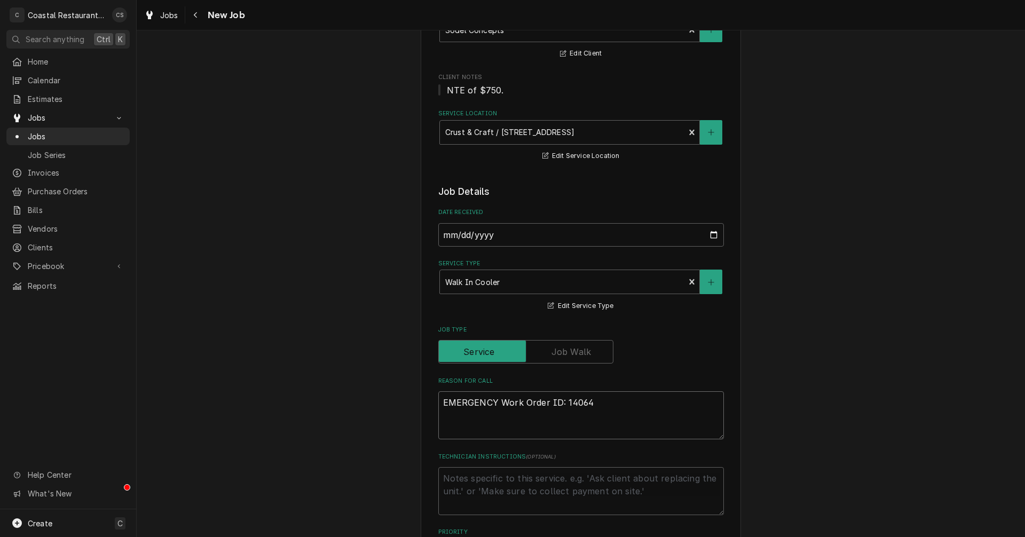
type textarea "x"
type textarea "EMERGENCY Work Order ID: 14064"
click at [605, 406] on textarea "EMERGENCY Work Order ID: 14064" at bounding box center [581, 415] width 286 height 48
paste textarea "Outside walk in is frozen over temp is currently 48 degrees we are moving every…"
type textarea "x"
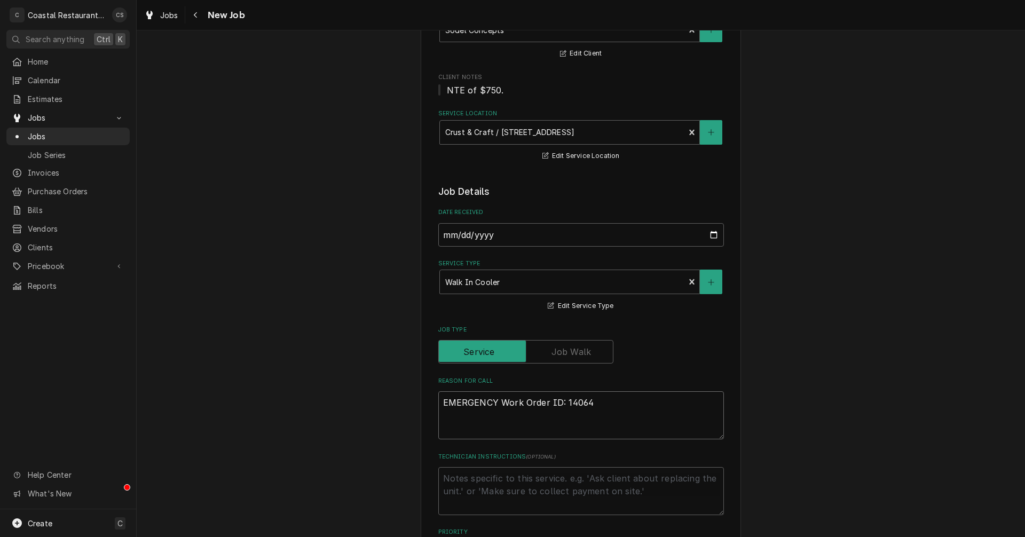
type textarea "EMERGENCY Work Order ID: 14064 Outside walk in is frozen over temp is currently…"
type textarea "x"
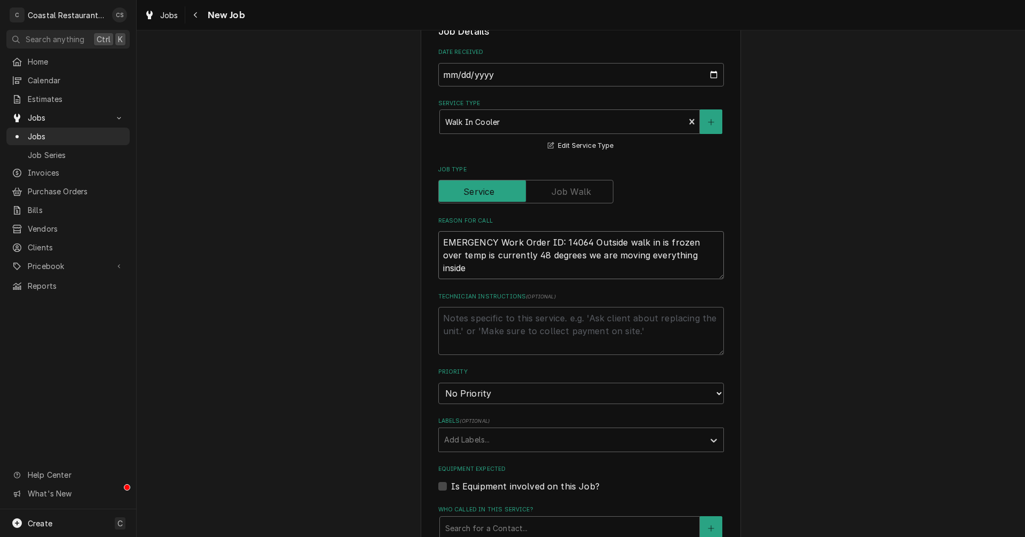
scroll to position [427, 0]
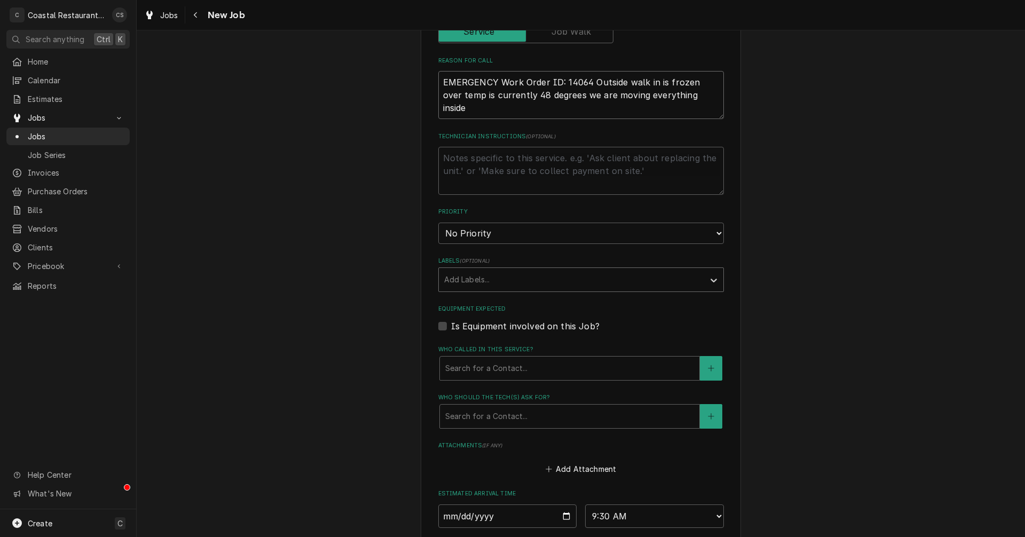
type textarea "EMERGENCY Work Order ID: 14064 Outside walk in is frozen over temp is currently…"
click at [480, 275] on div "Labels" at bounding box center [571, 279] width 255 height 19
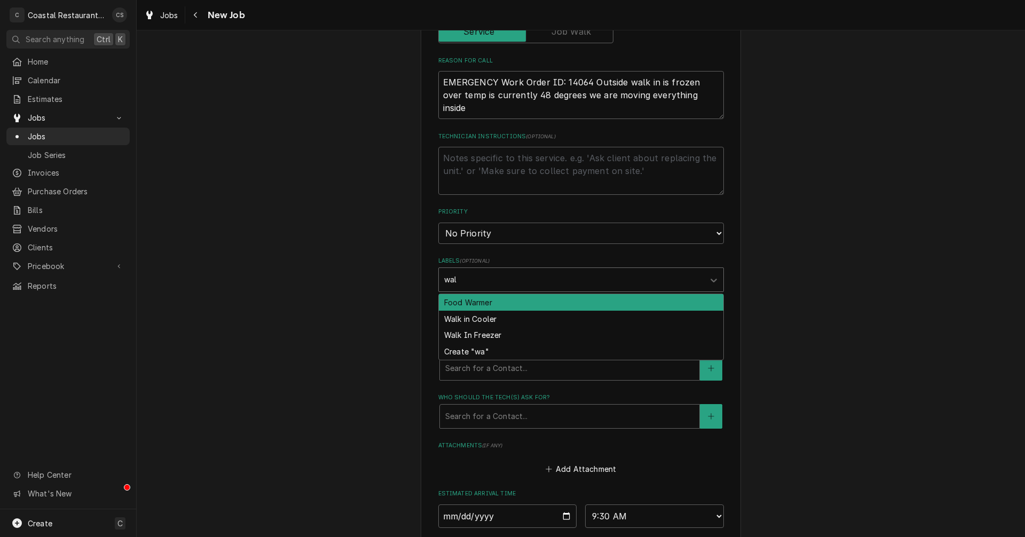
type input "walk"
click at [476, 301] on div "Walk in Cooler" at bounding box center [581, 302] width 285 height 17
type textarea "x"
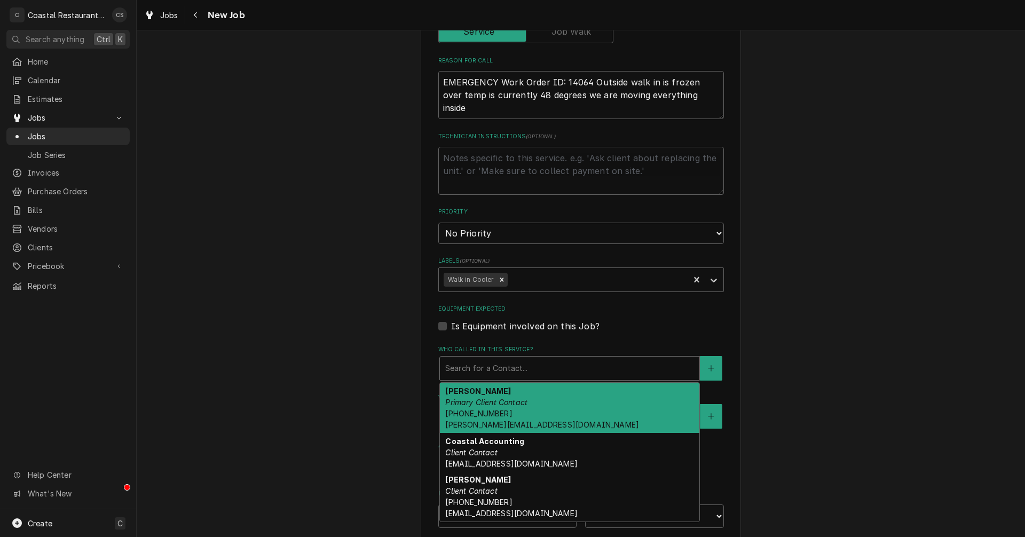
click at [501, 370] on div "Who called in this service?" at bounding box center [569, 368] width 249 height 19
click at [491, 402] on em "Primary Client Contact" at bounding box center [486, 402] width 82 height 9
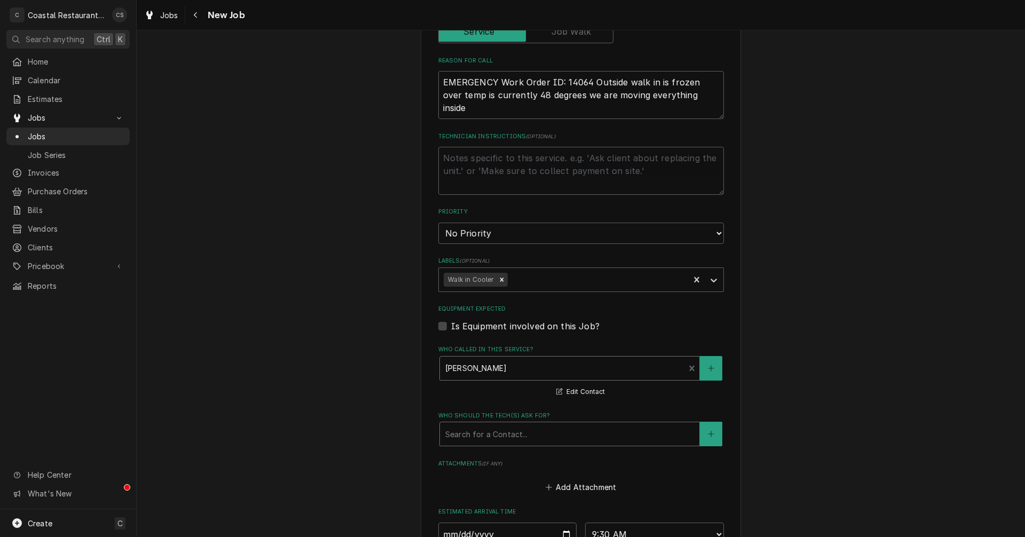
click at [485, 445] on div "Search for a Contact..." at bounding box center [569, 433] width 259 height 23
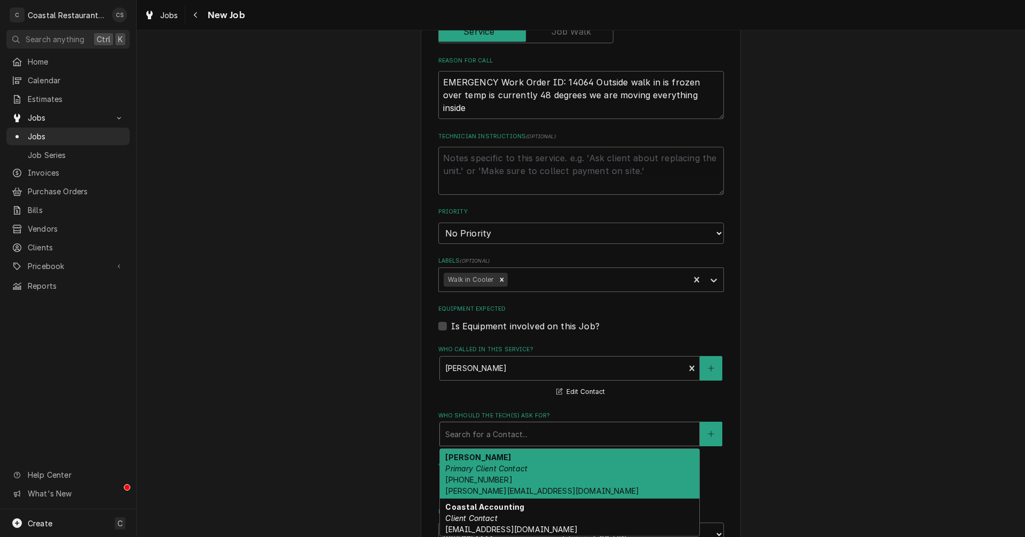
click at [481, 473] on div "Andrew Dickinson Primary Client Contact (302) 381-0571 Andrew@sodelconcepts.com" at bounding box center [569, 474] width 259 height 50
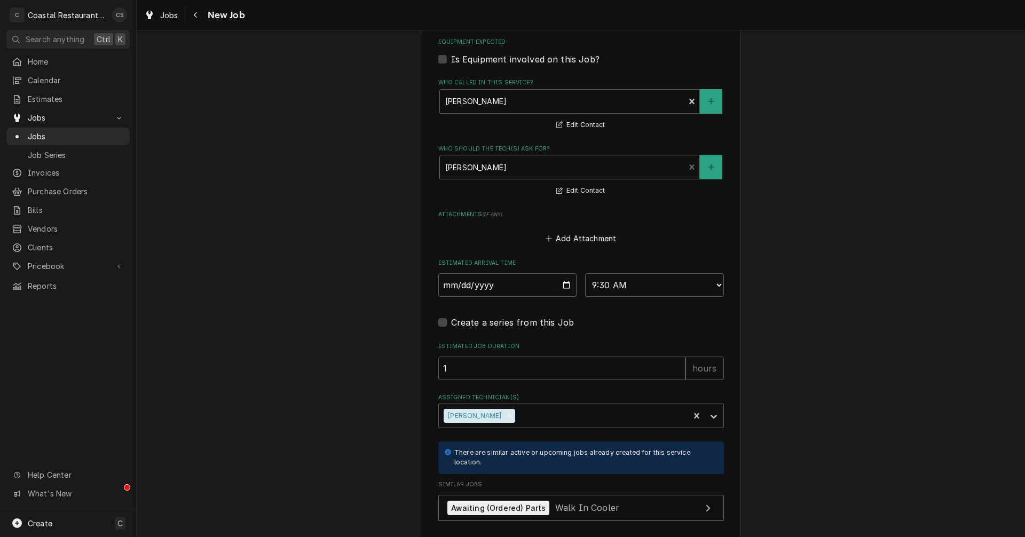
scroll to position [776, 0]
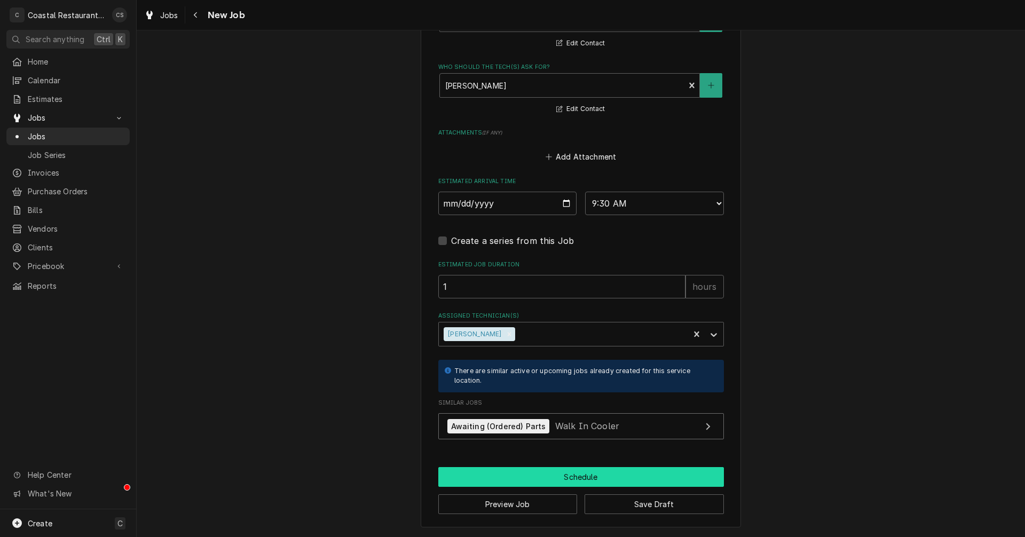
click at [569, 476] on button "Schedule" at bounding box center [581, 477] width 286 height 20
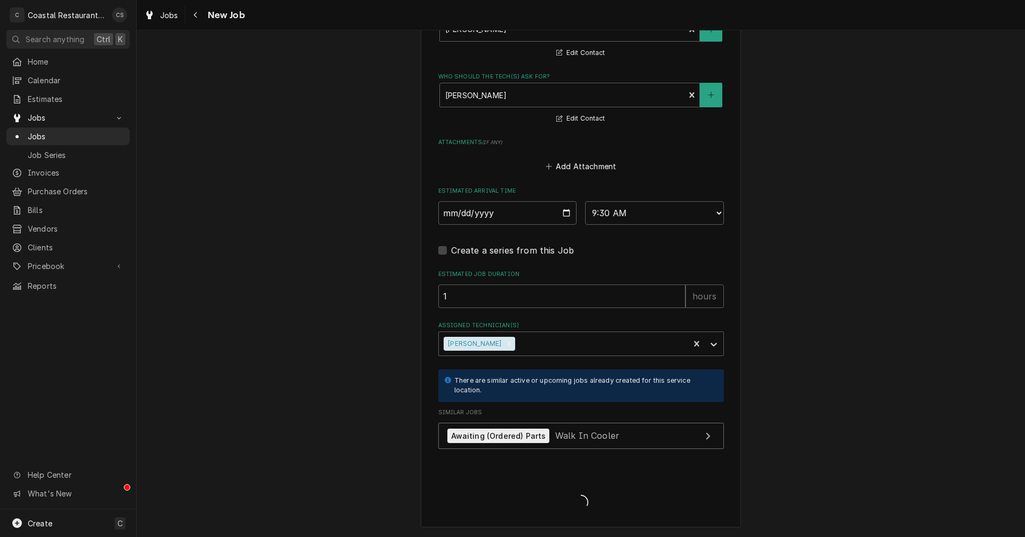
type textarea "x"
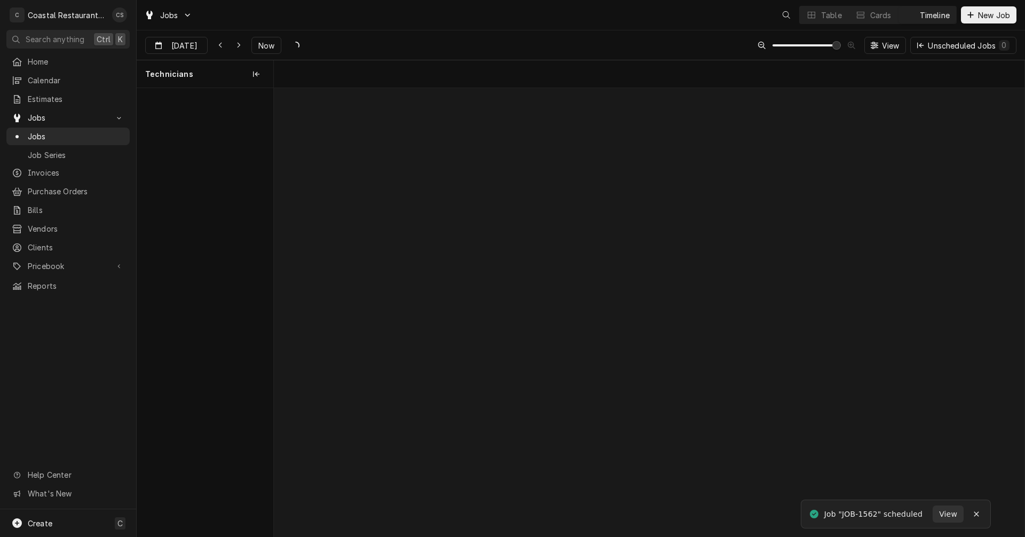
scroll to position [0, 14889]
